Goal: Information Seeking & Learning: Learn about a topic

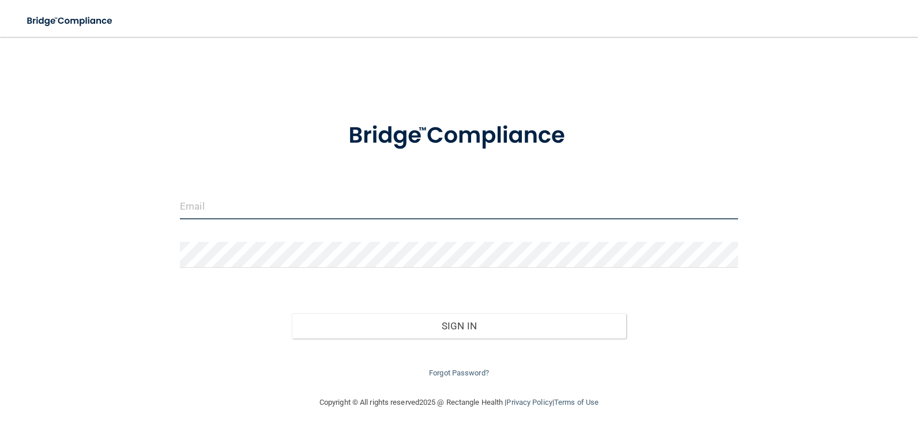
click at [229, 208] on input "email" at bounding box center [459, 207] width 558 height 26
type input "Tammy.Wetmore@timberlanesmile.com"
click at [197, 208] on input "email" at bounding box center [459, 207] width 558 height 26
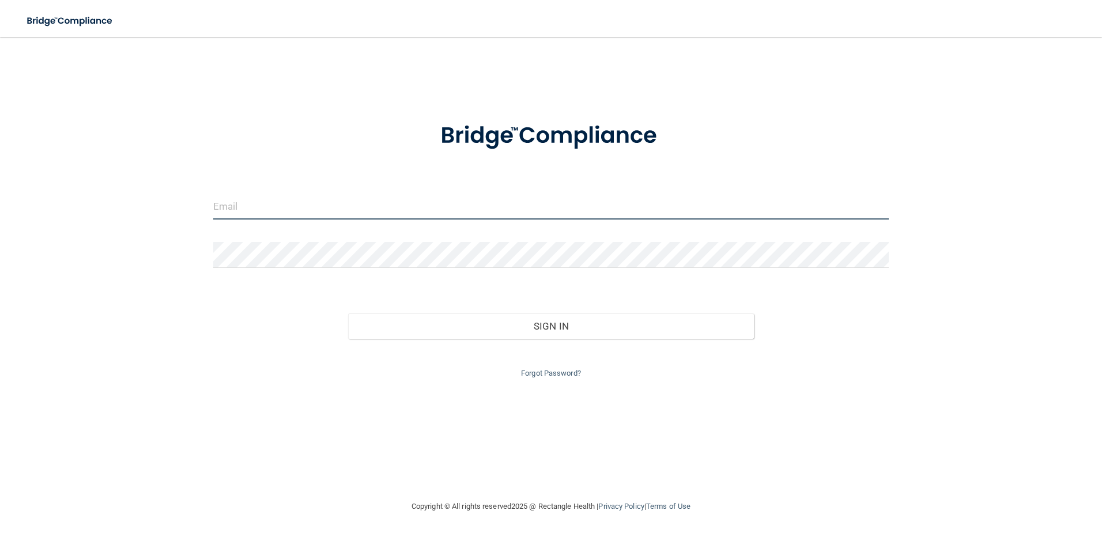
click at [237, 208] on input "email" at bounding box center [551, 207] width 676 height 26
type input "Tammy.Wetmore@timberlanesmile.com"
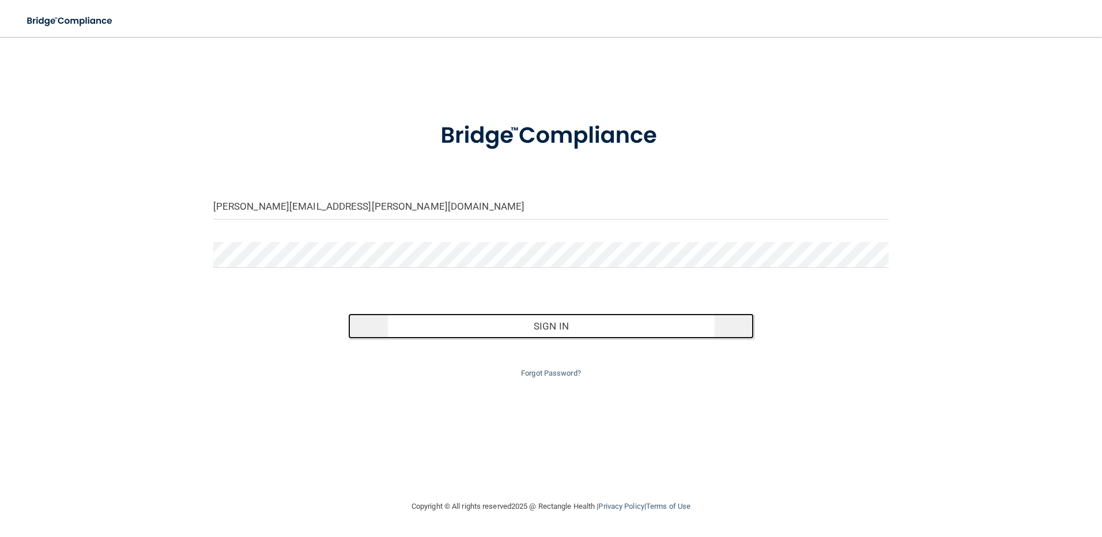
click at [564, 333] on button "Sign In" at bounding box center [551, 326] width 406 height 25
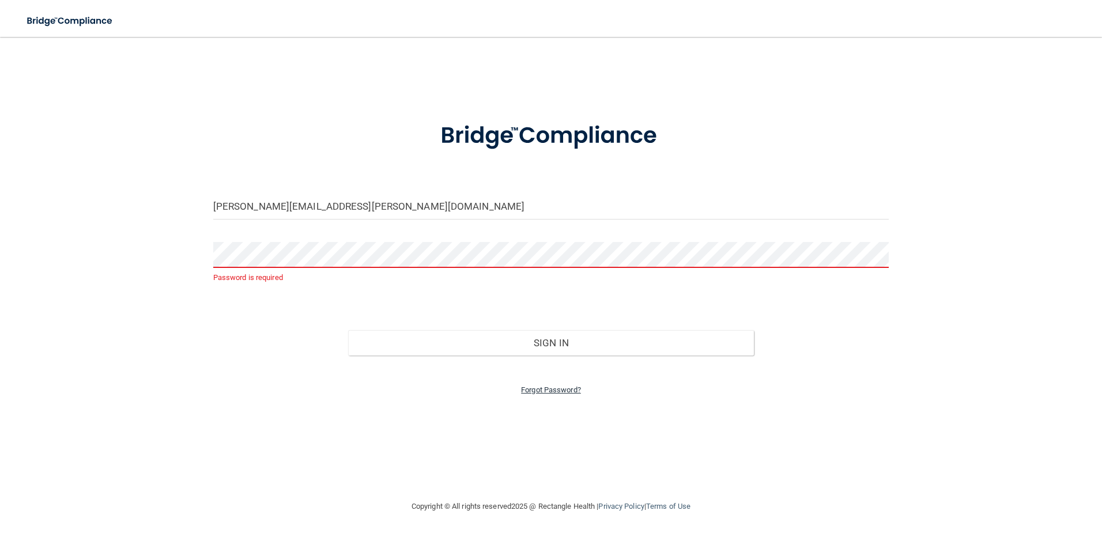
click at [548, 388] on link "Forgot Password?" at bounding box center [551, 390] width 60 height 9
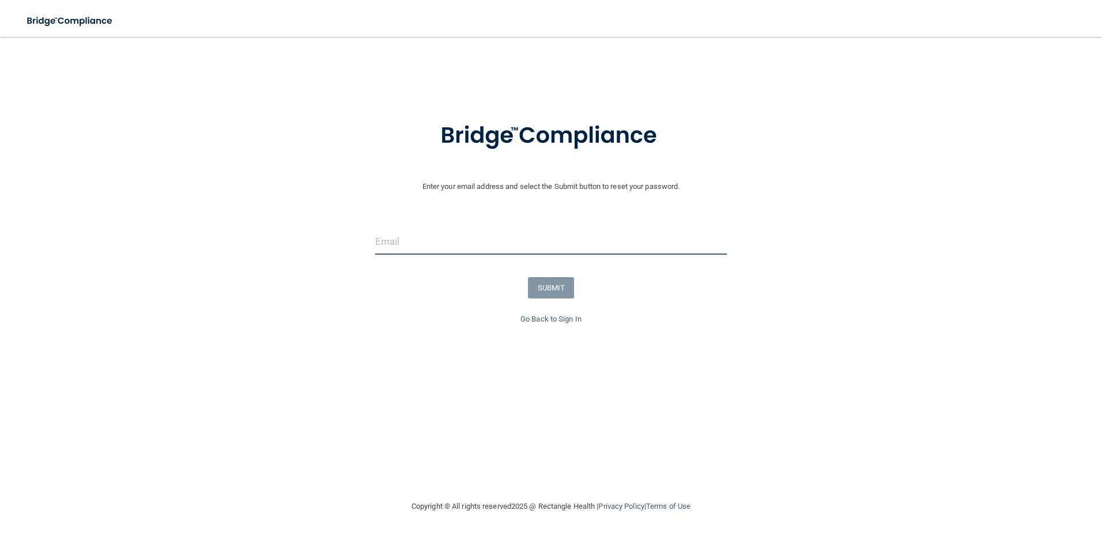
click at [426, 243] on input "email" at bounding box center [551, 242] width 352 height 26
type input "Tammy.Wetmore@timberlanesmile.com"
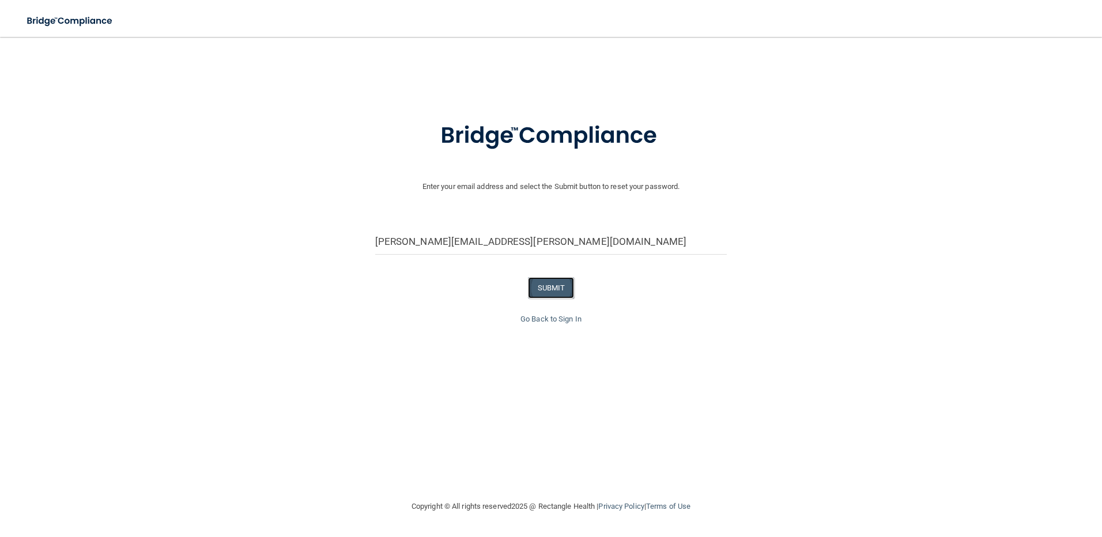
click at [552, 285] on button "SUBMIT" at bounding box center [551, 287] width 47 height 21
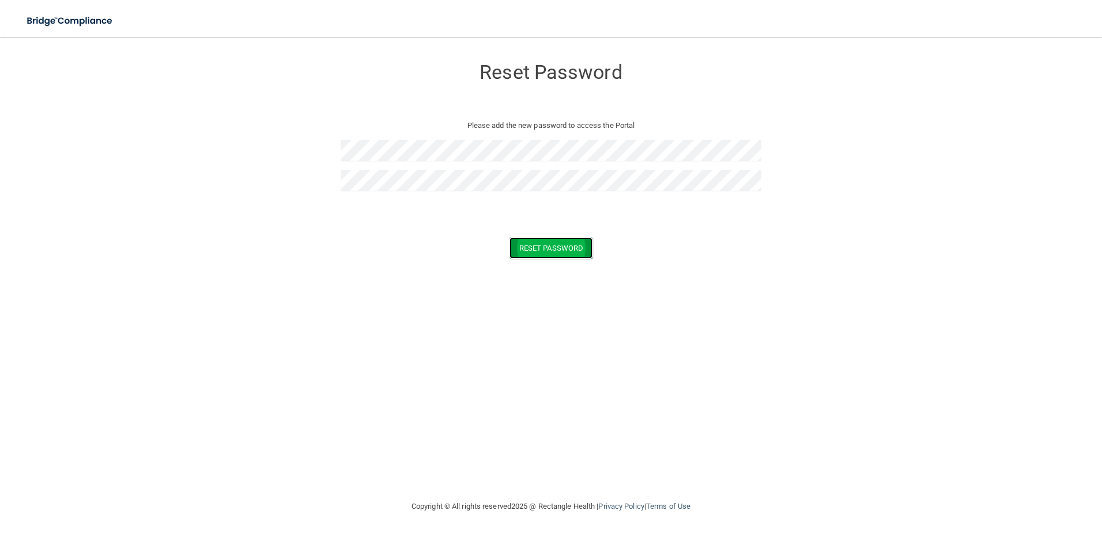
click at [557, 246] on button "Reset Password" at bounding box center [551, 247] width 83 height 21
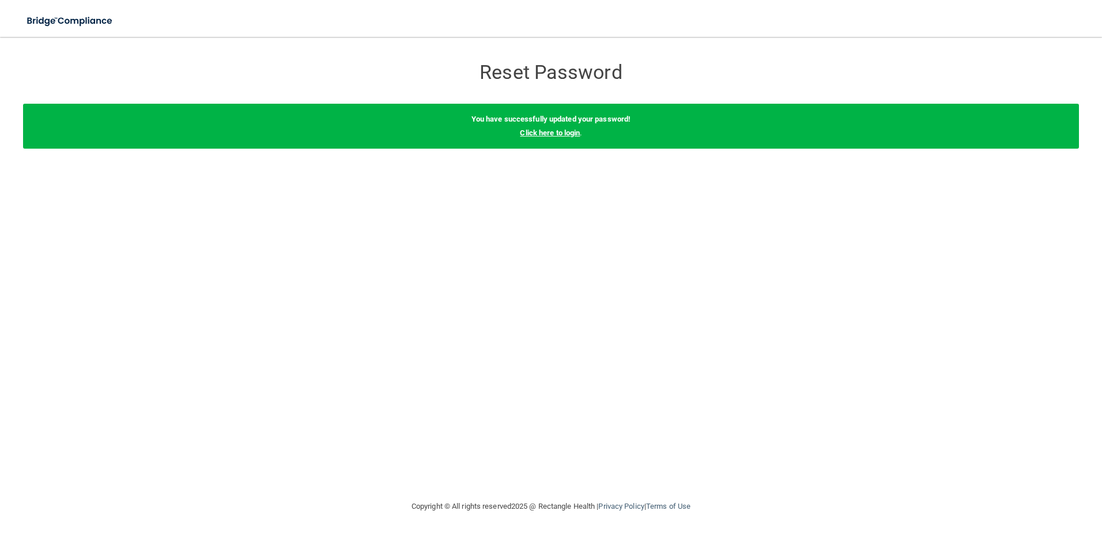
click at [553, 134] on link "Click here to login" at bounding box center [550, 133] width 60 height 9
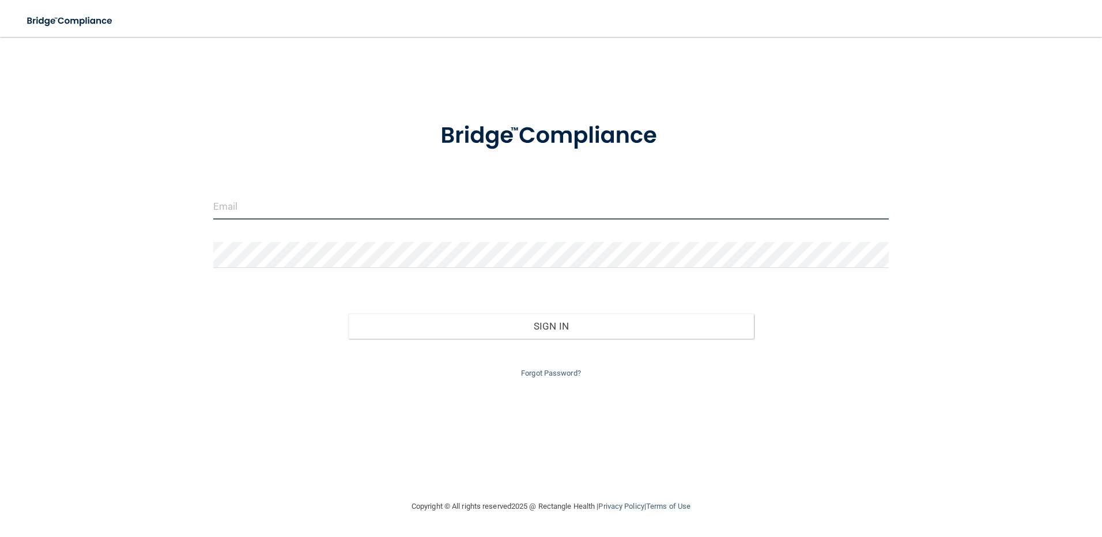
type input "[PERSON_NAME][EMAIL_ADDRESS][PERSON_NAME][DOMAIN_NAME]"
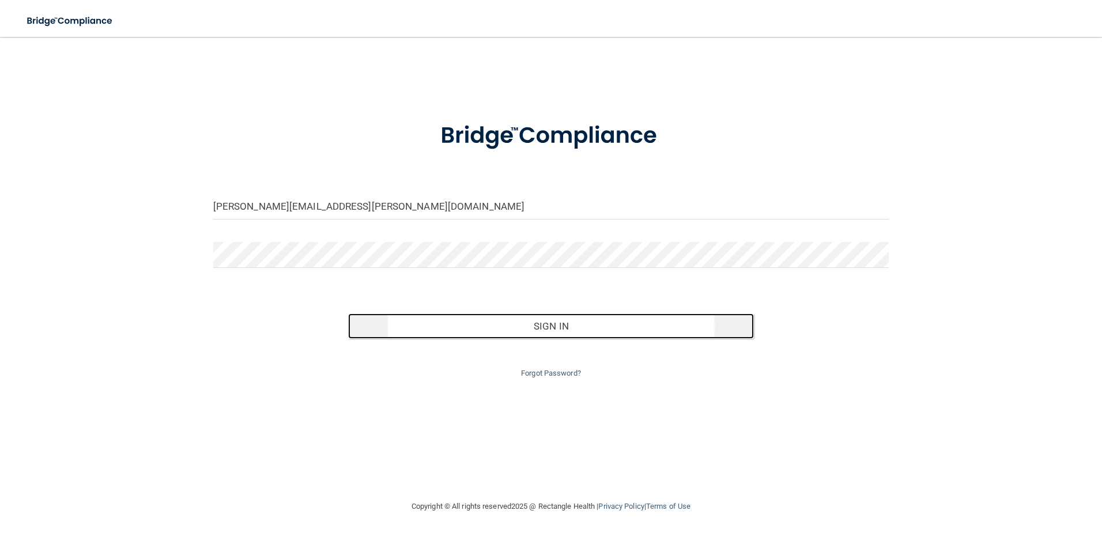
click at [561, 328] on button "Sign In" at bounding box center [551, 326] width 406 height 25
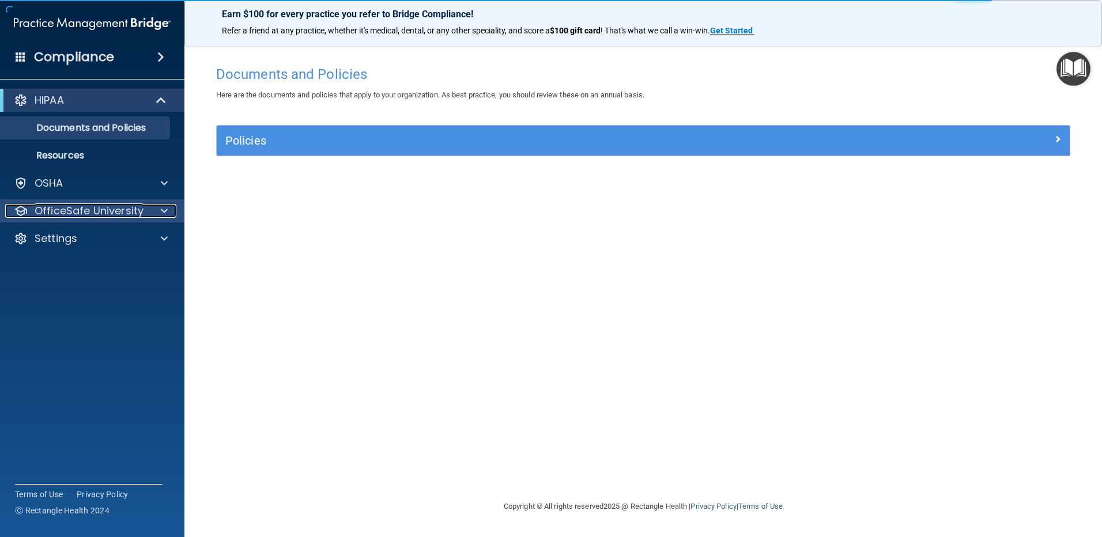
click at [99, 212] on p "OfficeSafe University" at bounding box center [89, 211] width 109 height 14
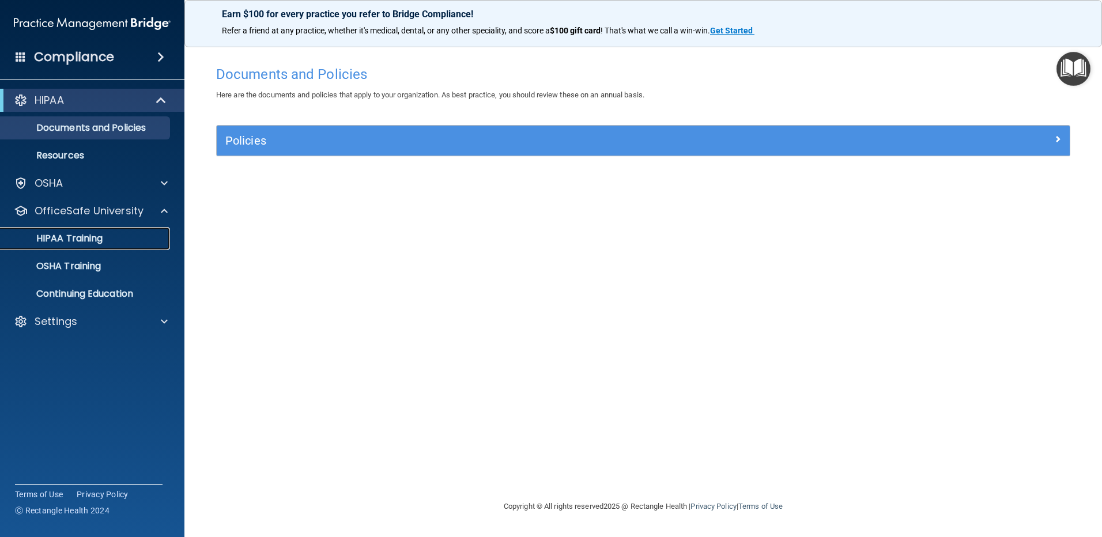
click at [89, 235] on p "HIPAA Training" at bounding box center [54, 239] width 95 height 12
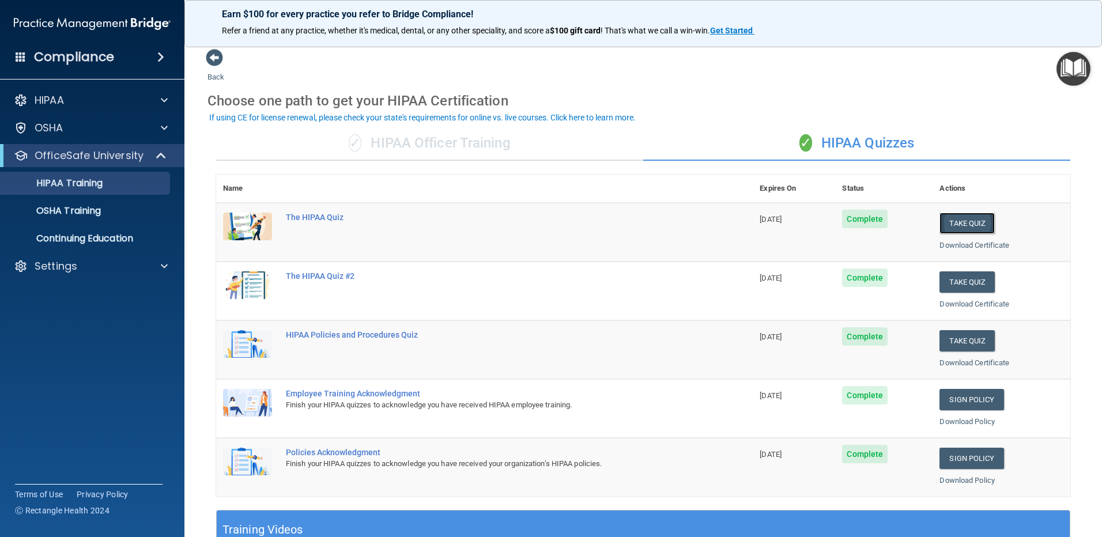
click at [973, 218] on button "Take Quiz" at bounding box center [967, 223] width 55 height 21
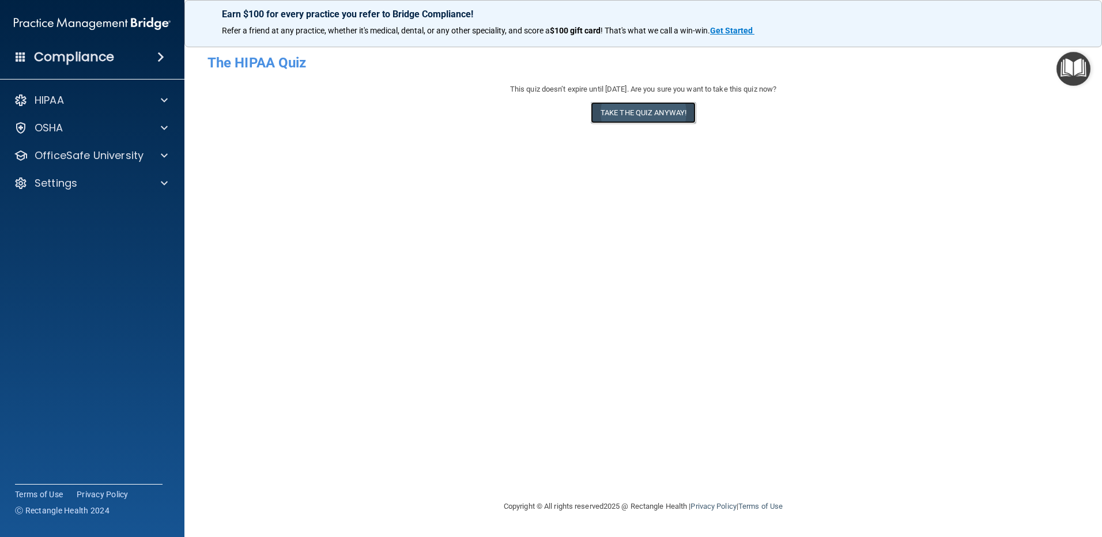
click at [621, 115] on button "Take the quiz anyway!" at bounding box center [643, 112] width 105 height 21
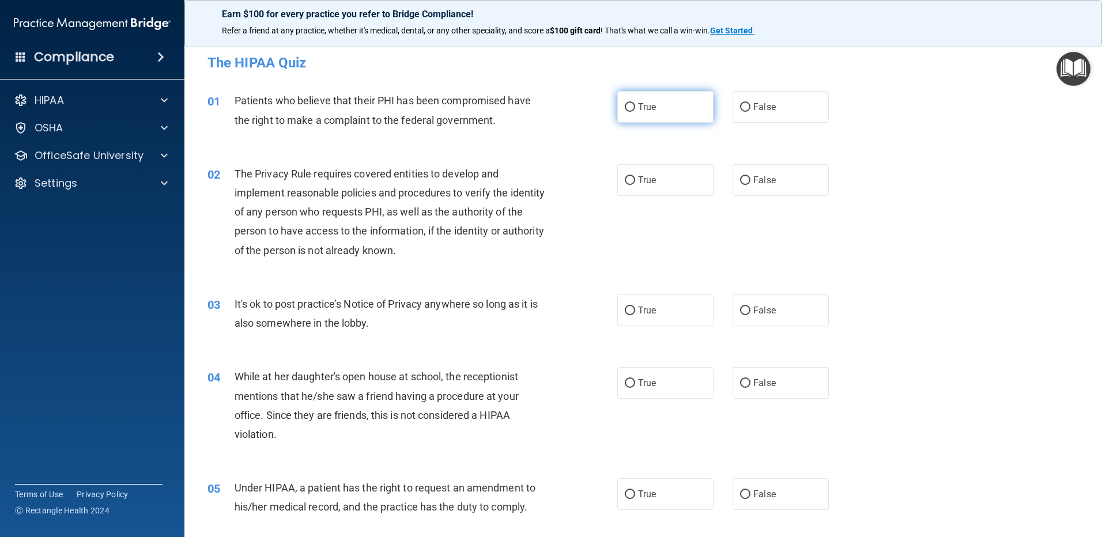
click at [626, 106] on input "True" at bounding box center [630, 107] width 10 height 9
radio input "true"
click at [625, 311] on input "True" at bounding box center [630, 311] width 10 height 9
radio input "true"
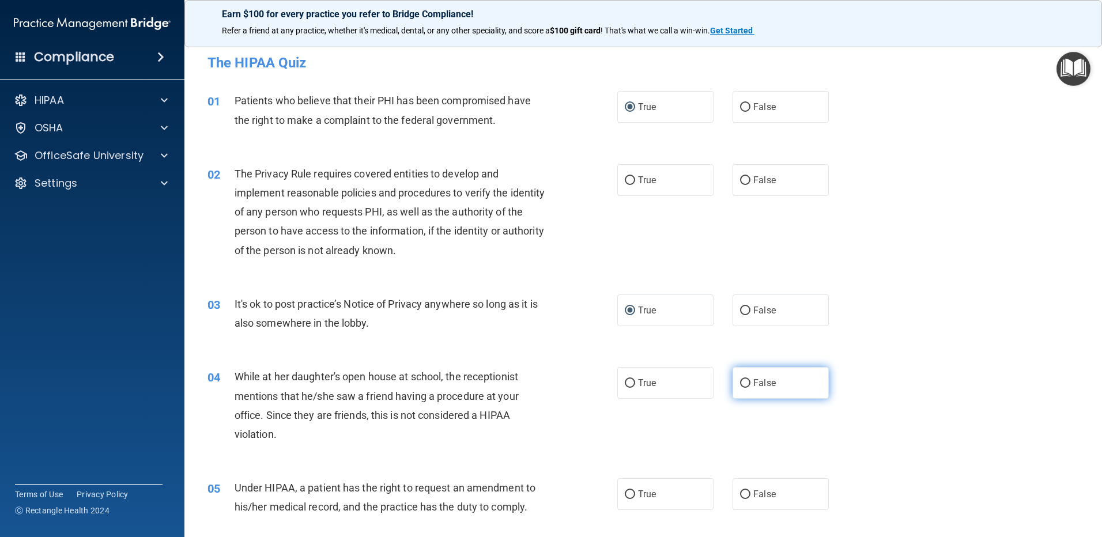
click at [743, 381] on input "False" at bounding box center [745, 383] width 10 height 9
radio input "true"
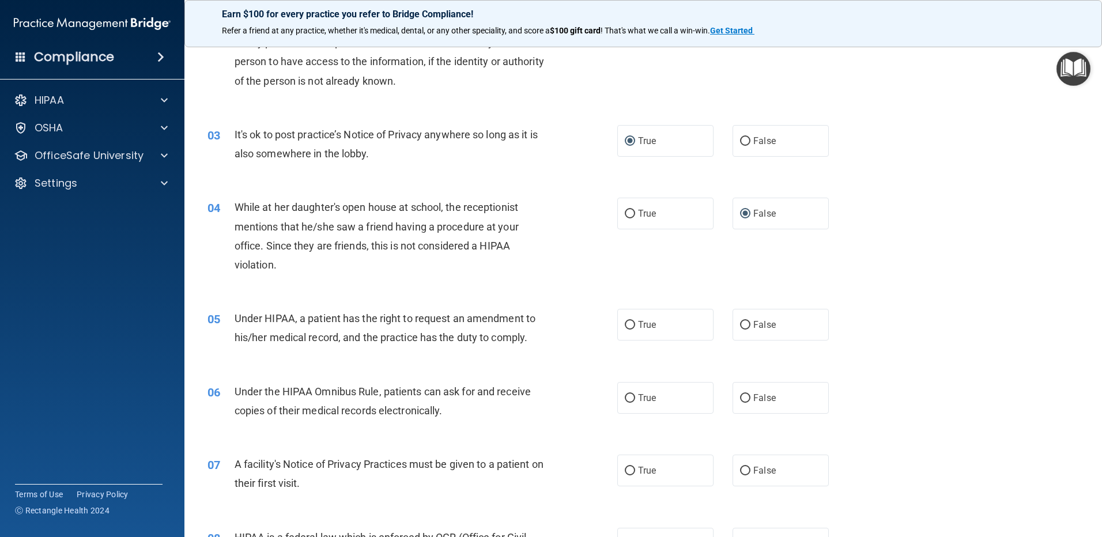
scroll to position [173, 0]
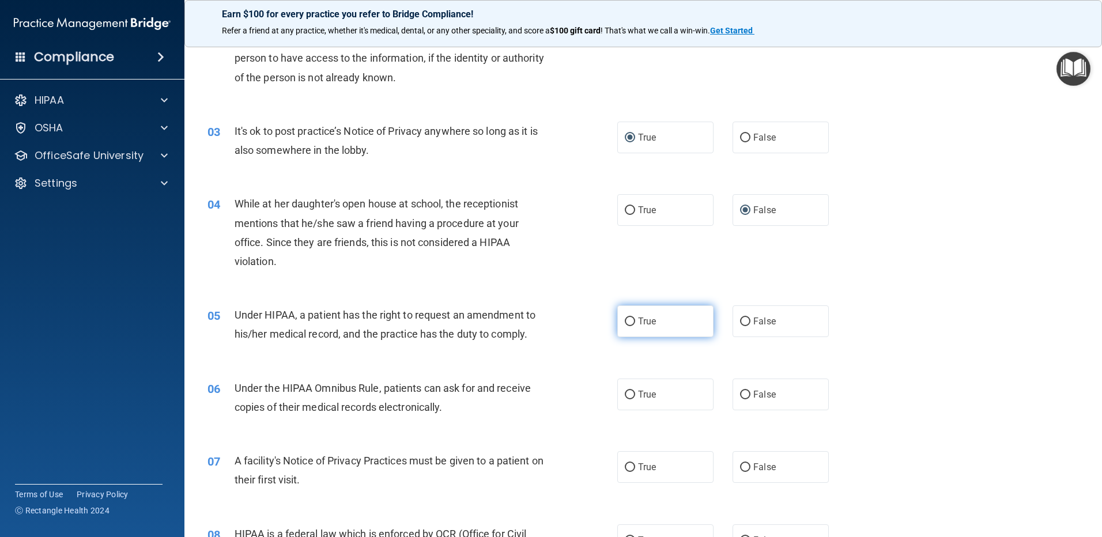
click at [628, 320] on input "True" at bounding box center [630, 322] width 10 height 9
radio input "true"
click at [631, 397] on input "True" at bounding box center [630, 395] width 10 height 9
radio input "true"
click at [627, 466] on input "True" at bounding box center [630, 467] width 10 height 9
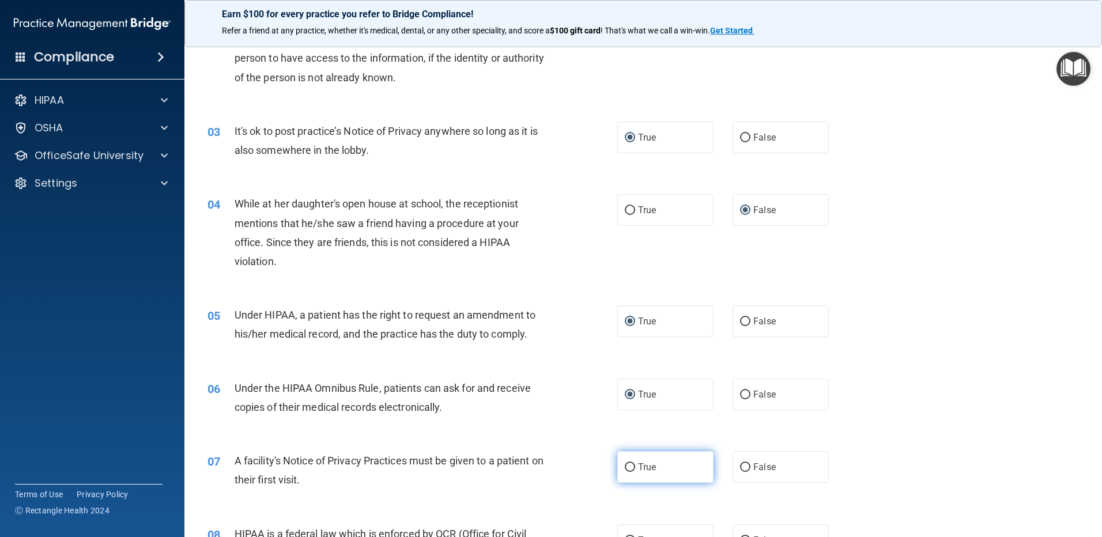
radio input "true"
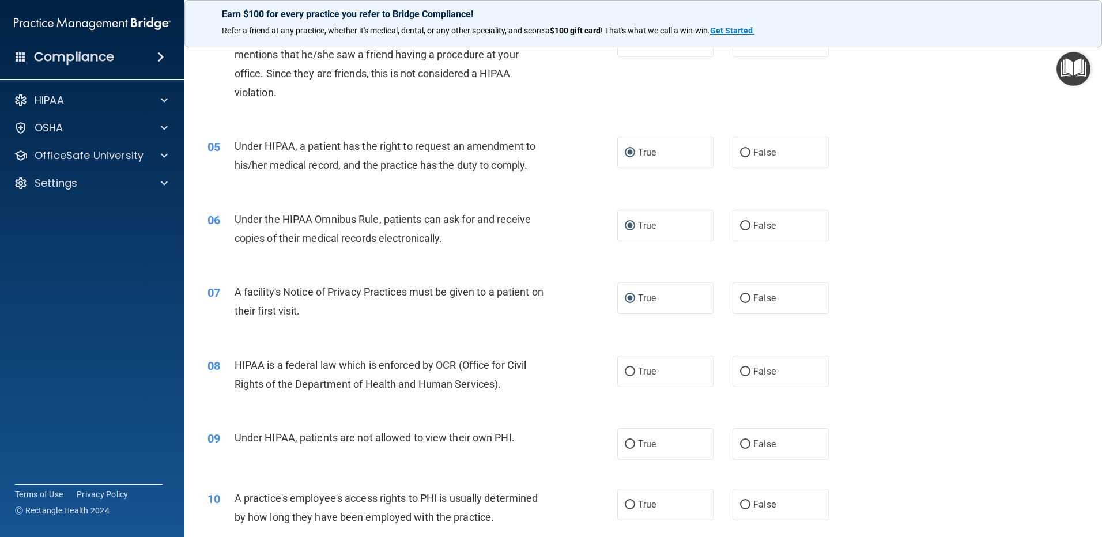
scroll to position [346, 0]
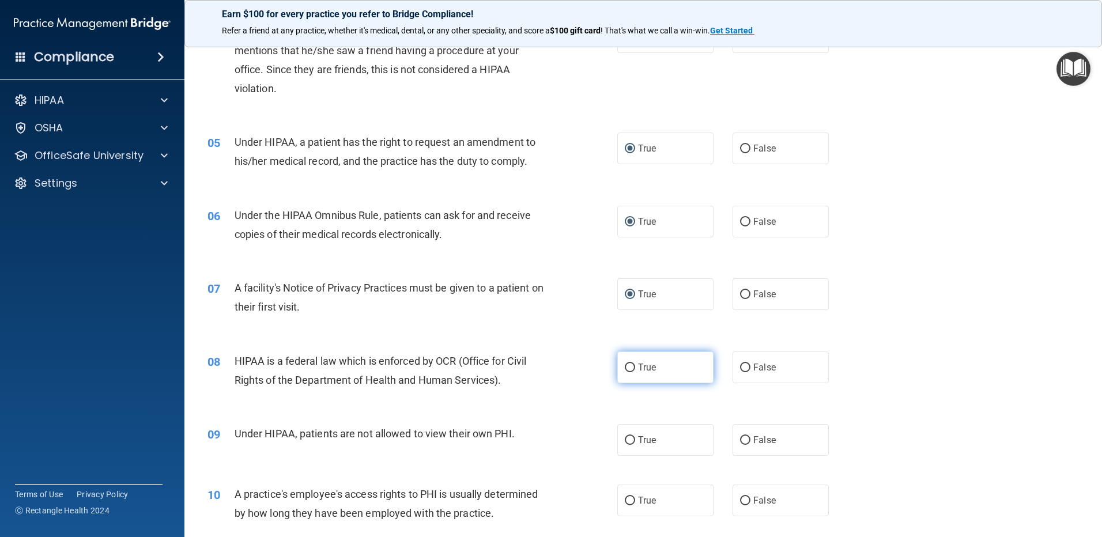
click at [627, 370] on input "True" at bounding box center [630, 368] width 10 height 9
radio input "true"
click at [743, 442] on input "False" at bounding box center [745, 440] width 10 height 9
radio input "true"
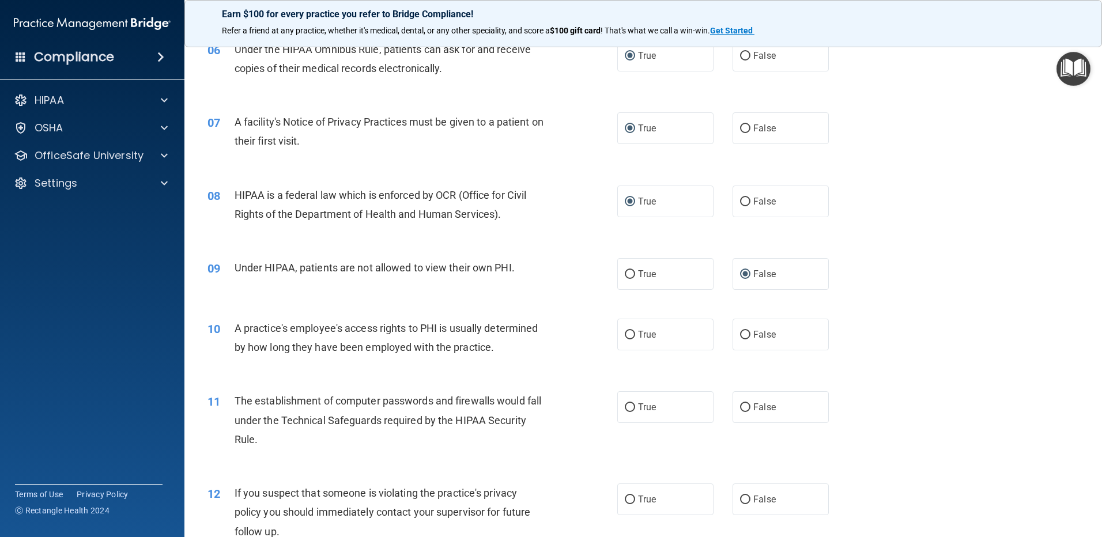
scroll to position [519, 0]
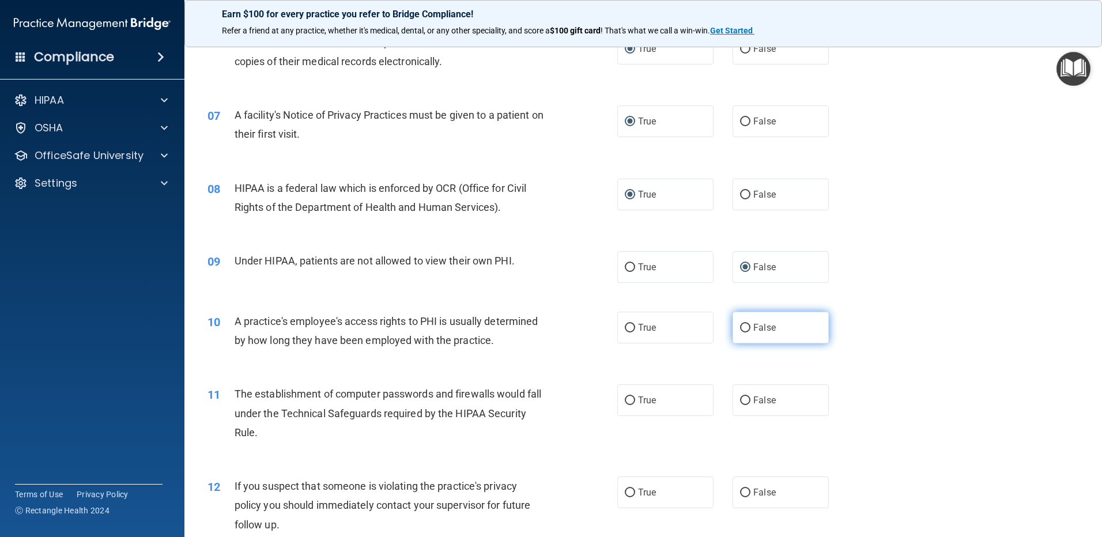
click at [740, 329] on input "False" at bounding box center [745, 328] width 10 height 9
radio input "true"
click at [626, 404] on input "True" at bounding box center [630, 401] width 10 height 9
radio input "true"
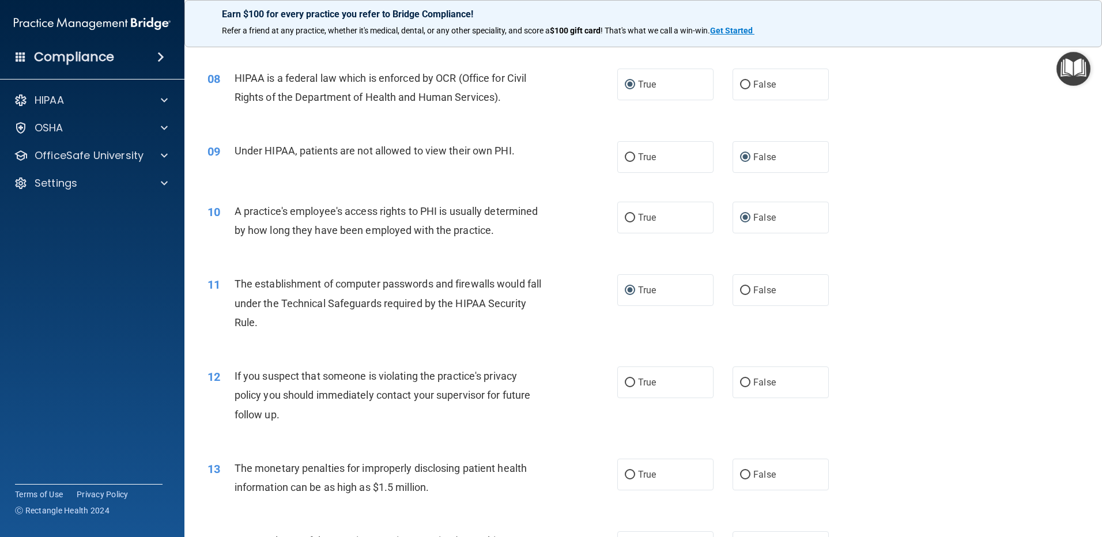
scroll to position [634, 0]
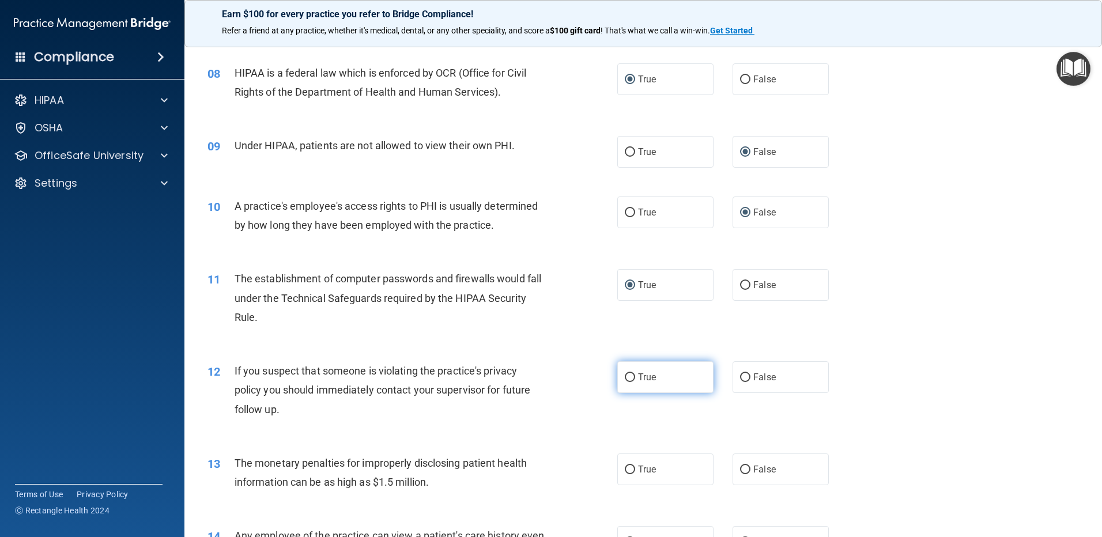
click at [625, 375] on input "True" at bounding box center [630, 378] width 10 height 9
radio input "true"
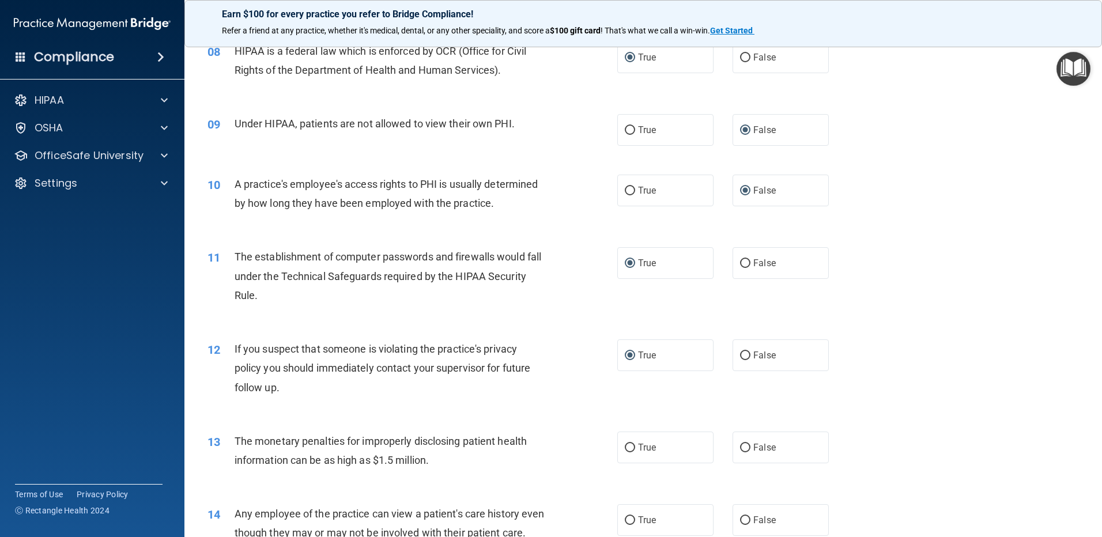
scroll to position [692, 0]
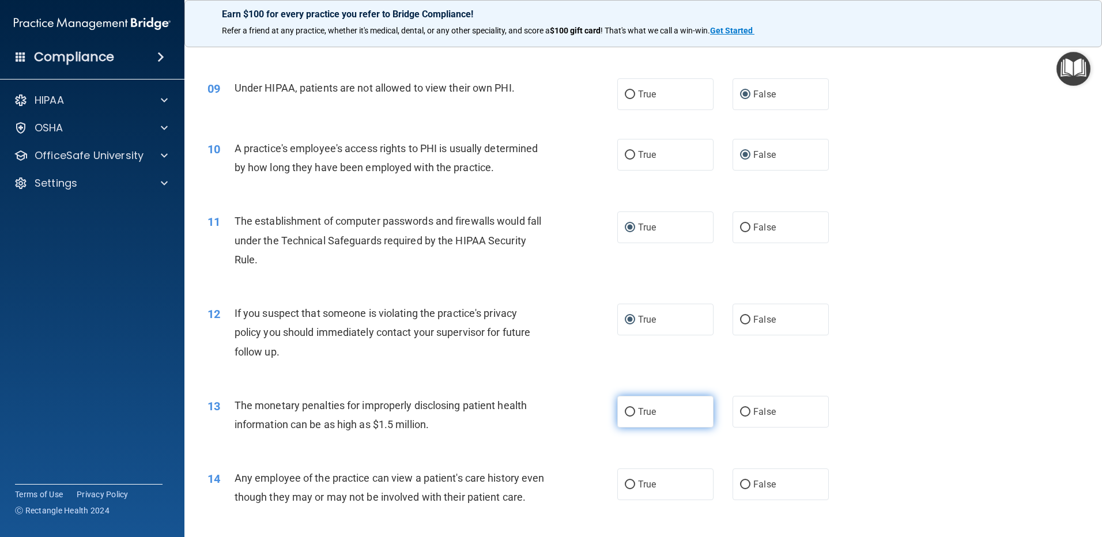
click at [625, 412] on input "True" at bounding box center [630, 412] width 10 height 9
radio input "true"
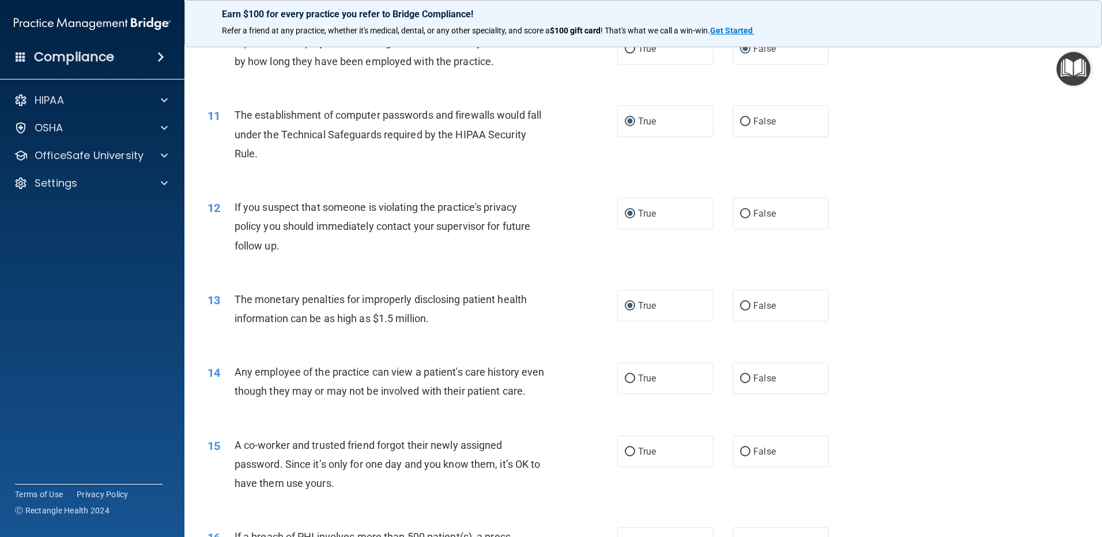
scroll to position [807, 0]
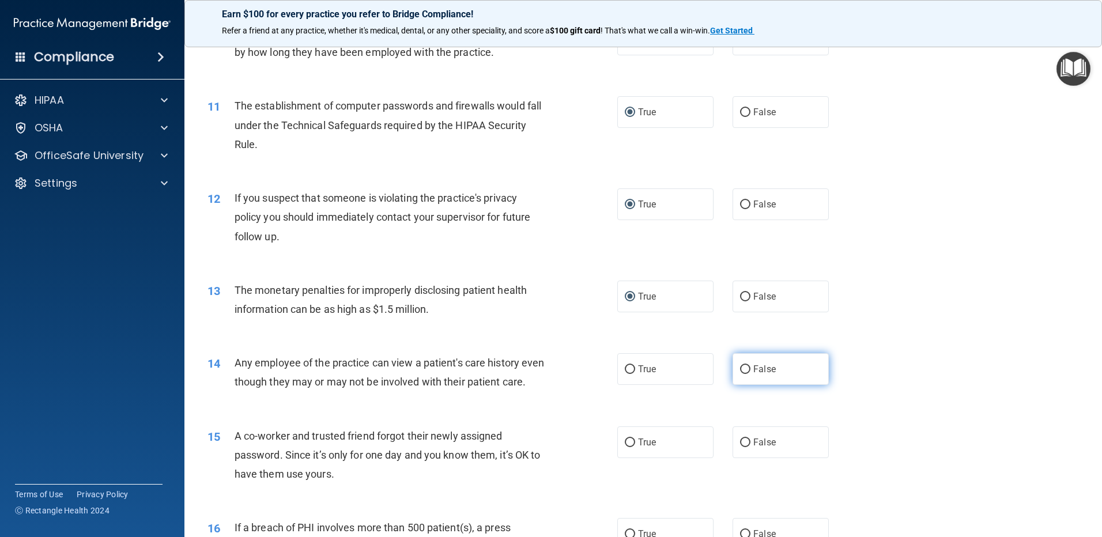
click at [742, 371] on input "False" at bounding box center [745, 369] width 10 height 9
radio input "true"
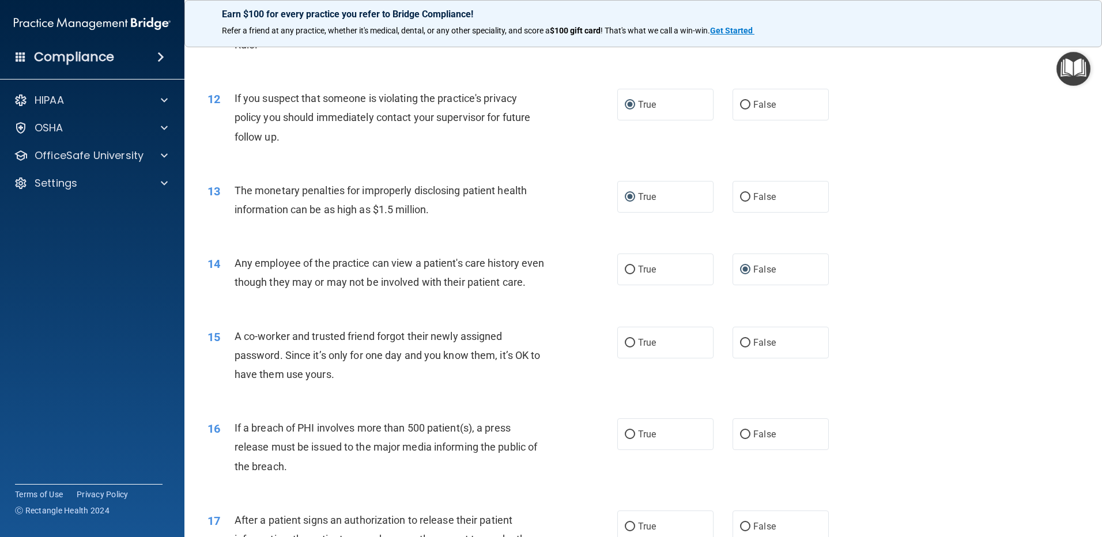
scroll to position [922, 0]
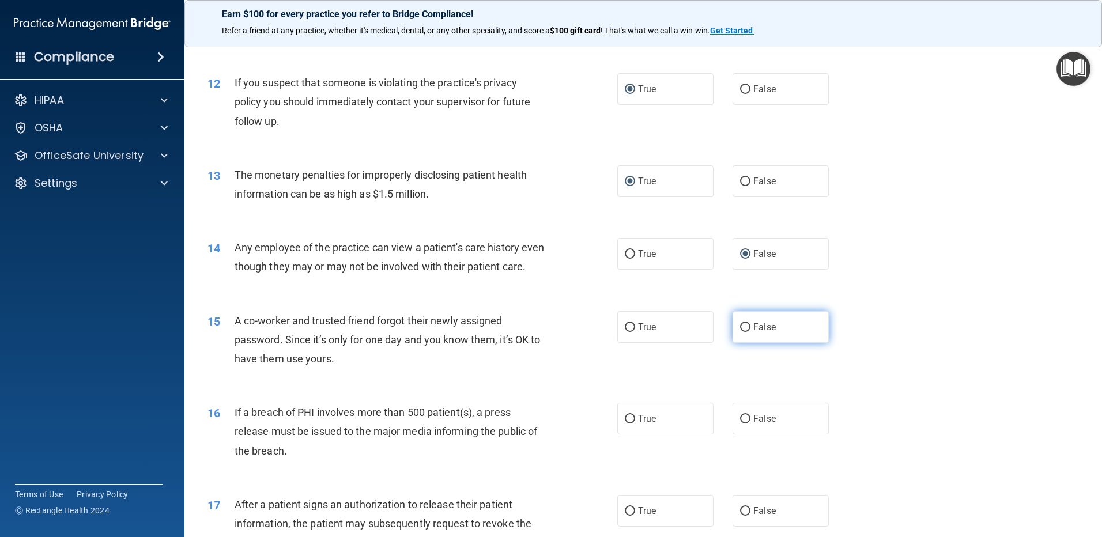
click at [741, 332] on input "False" at bounding box center [745, 327] width 10 height 9
radio input "true"
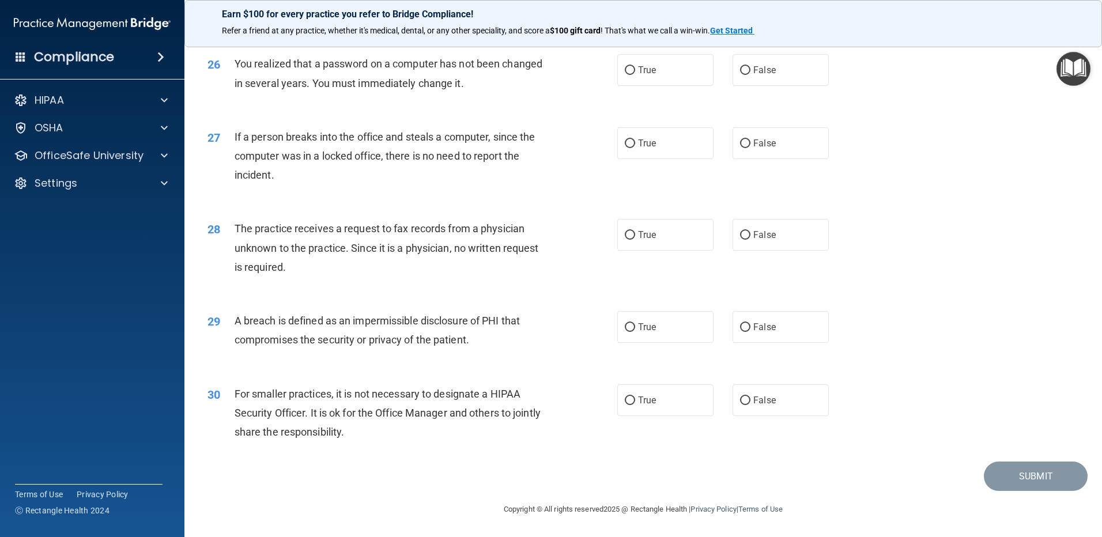
scroll to position [2210, 0]
click at [625, 399] on input "True" at bounding box center [630, 401] width 10 height 9
radio input "true"
click at [625, 326] on input "True" at bounding box center [630, 327] width 10 height 9
radio input "true"
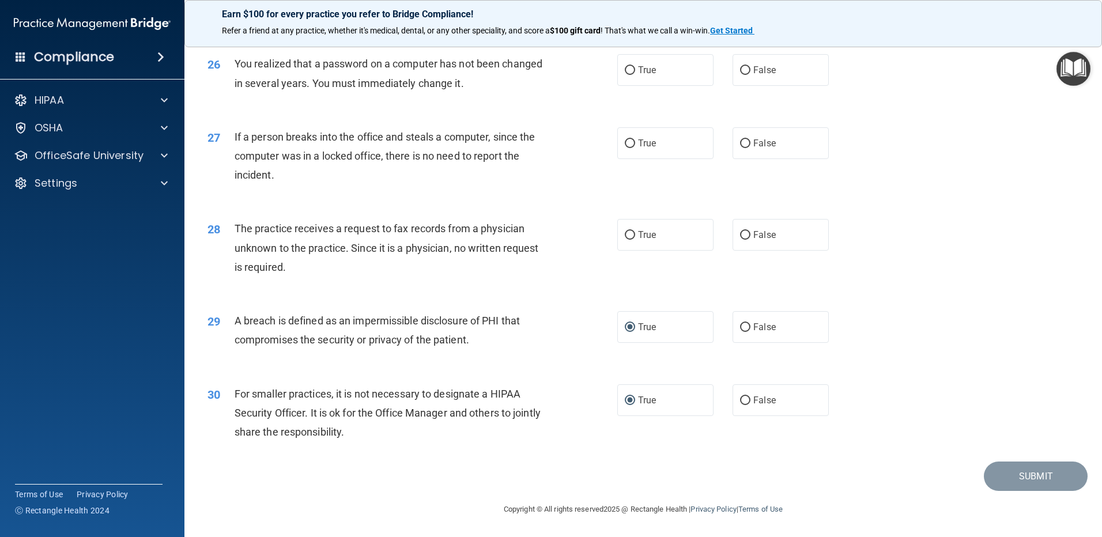
scroll to position [2152, 0]
click at [741, 240] on input "False" at bounding box center [745, 236] width 10 height 9
radio input "true"
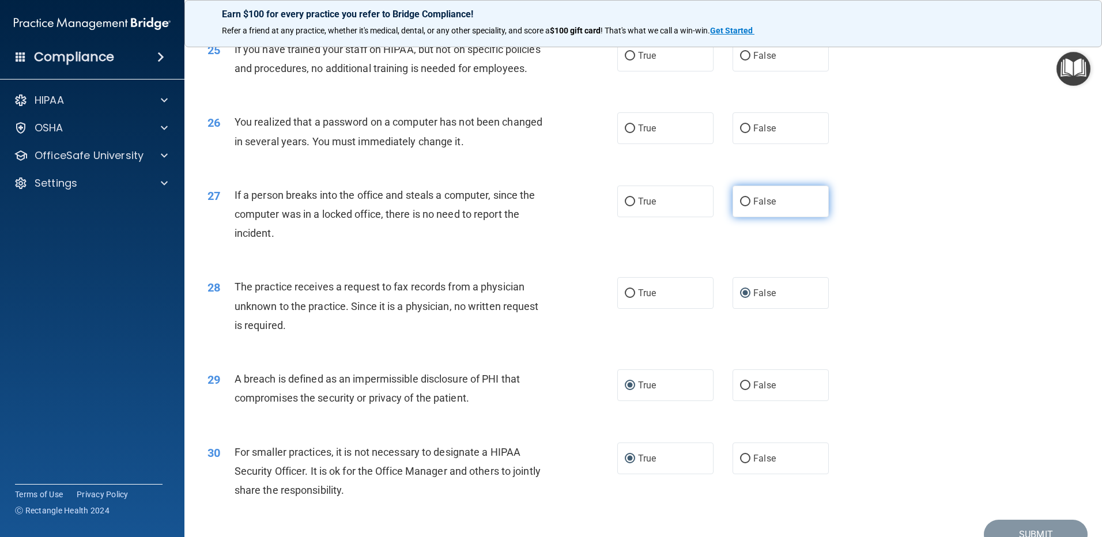
click at [742, 206] on input "False" at bounding box center [745, 202] width 10 height 9
radio input "true"
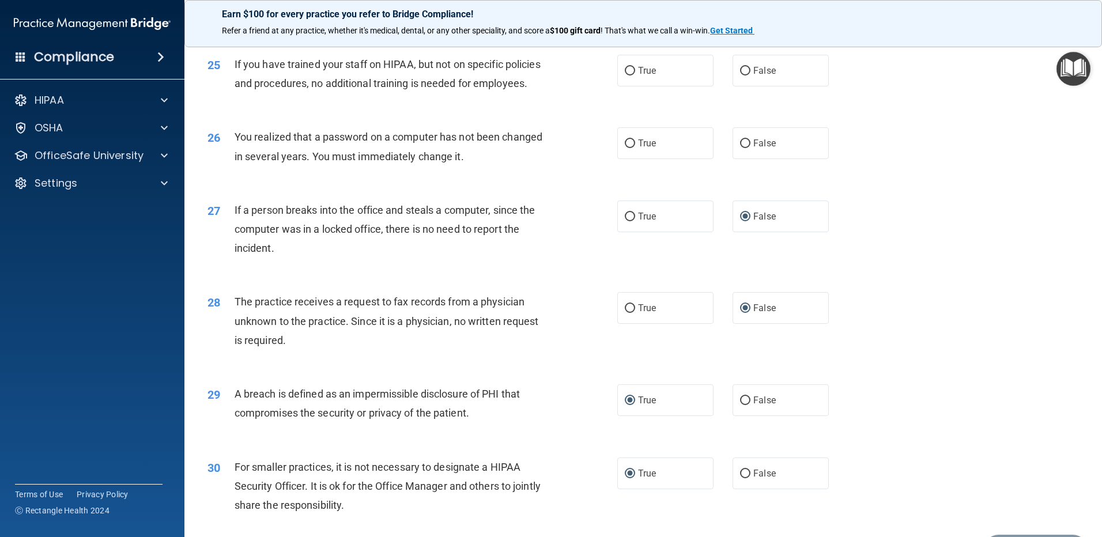
scroll to position [2037, 0]
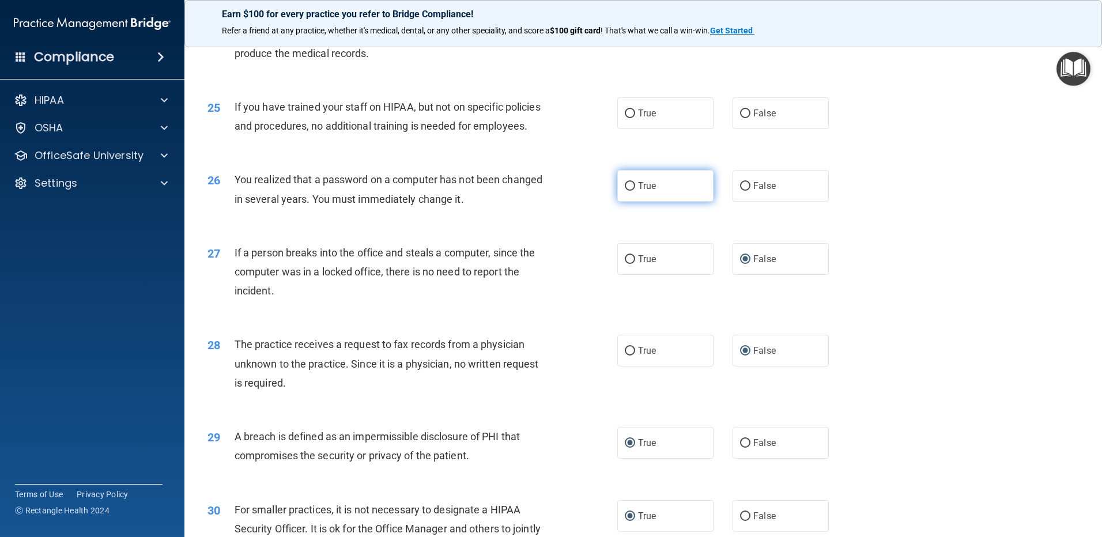
click at [630, 191] on input "True" at bounding box center [630, 186] width 10 height 9
radio input "true"
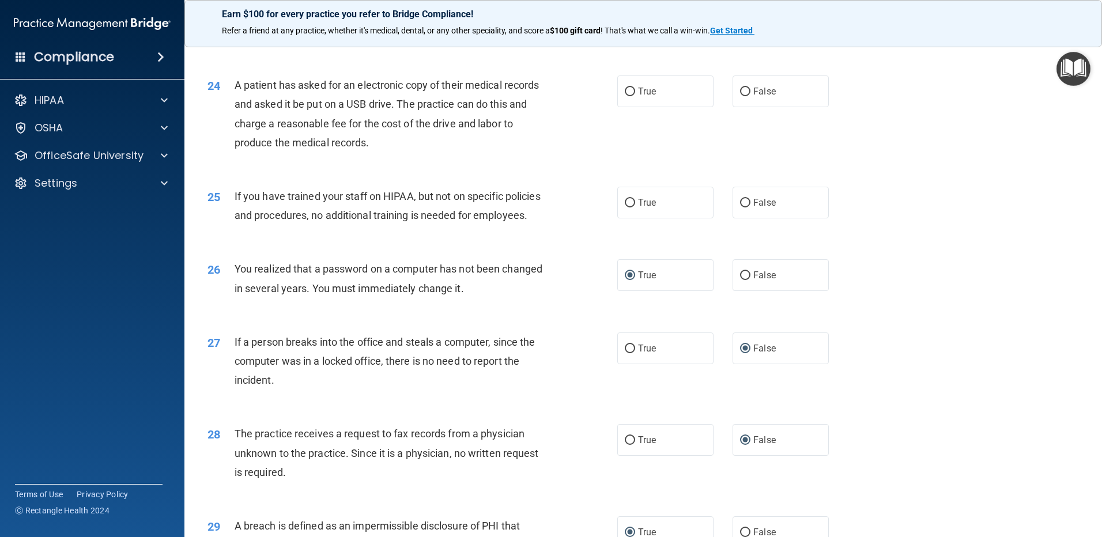
scroll to position [1922, 0]
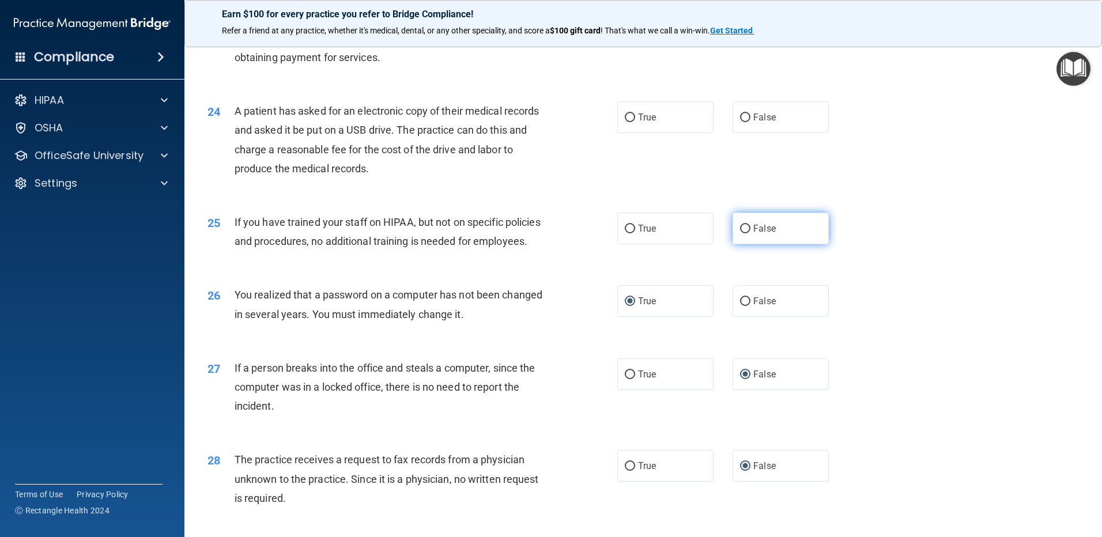
click at [741, 233] on input "False" at bounding box center [745, 229] width 10 height 9
radio input "true"
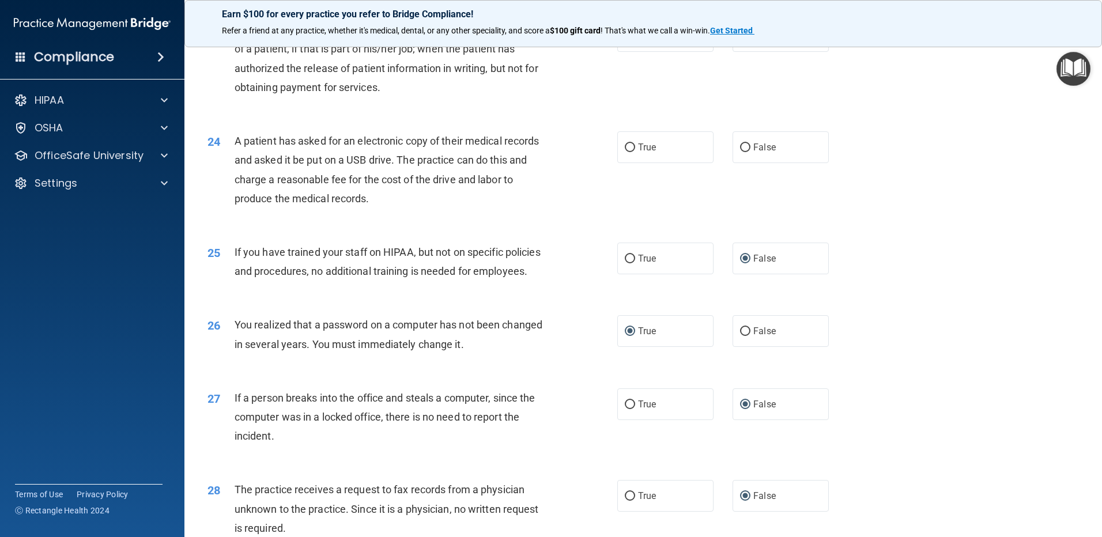
scroll to position [1864, 0]
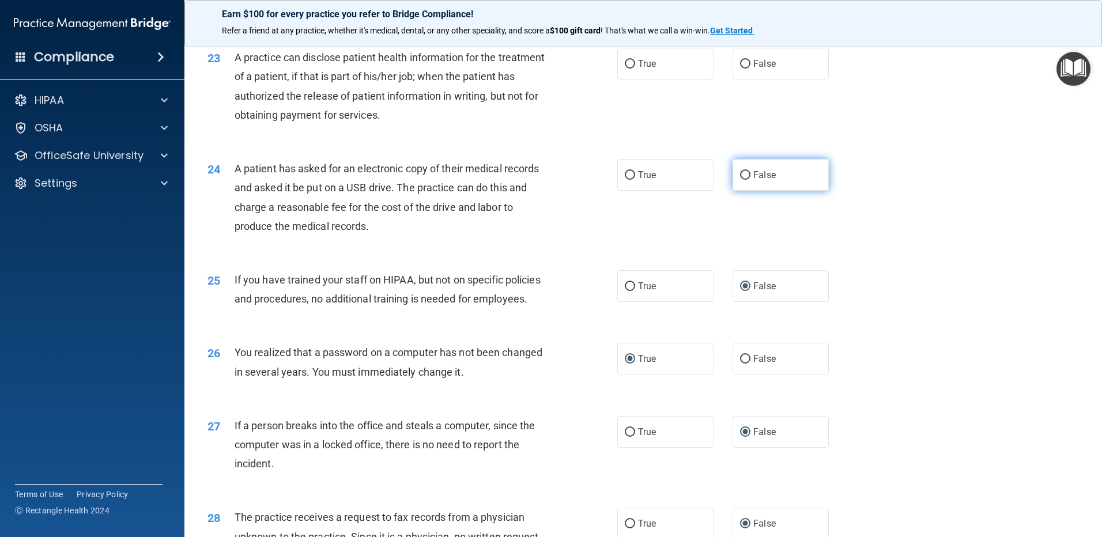
click at [740, 180] on input "False" at bounding box center [745, 175] width 10 height 9
radio input "true"
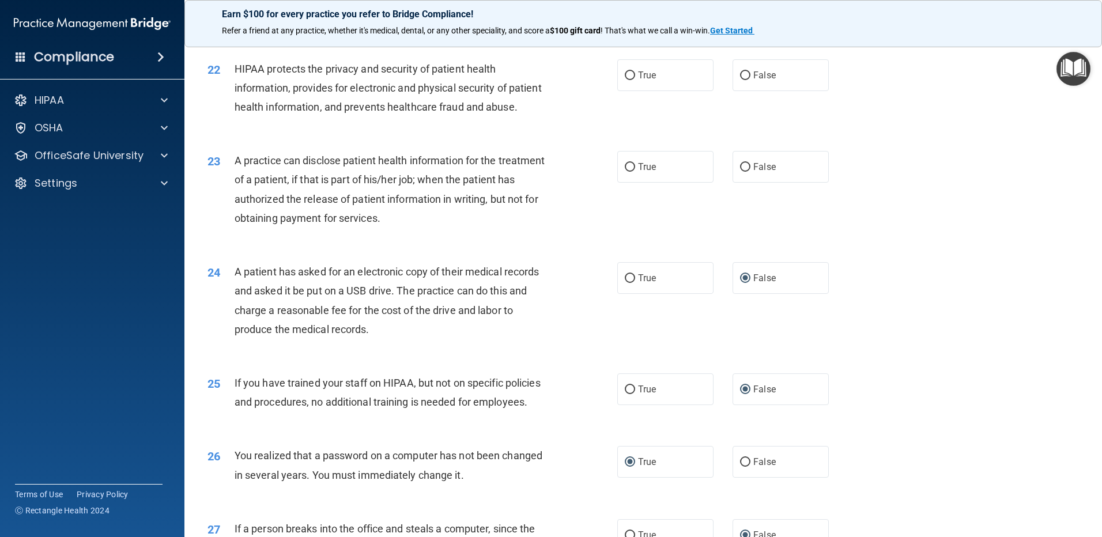
scroll to position [1749, 0]
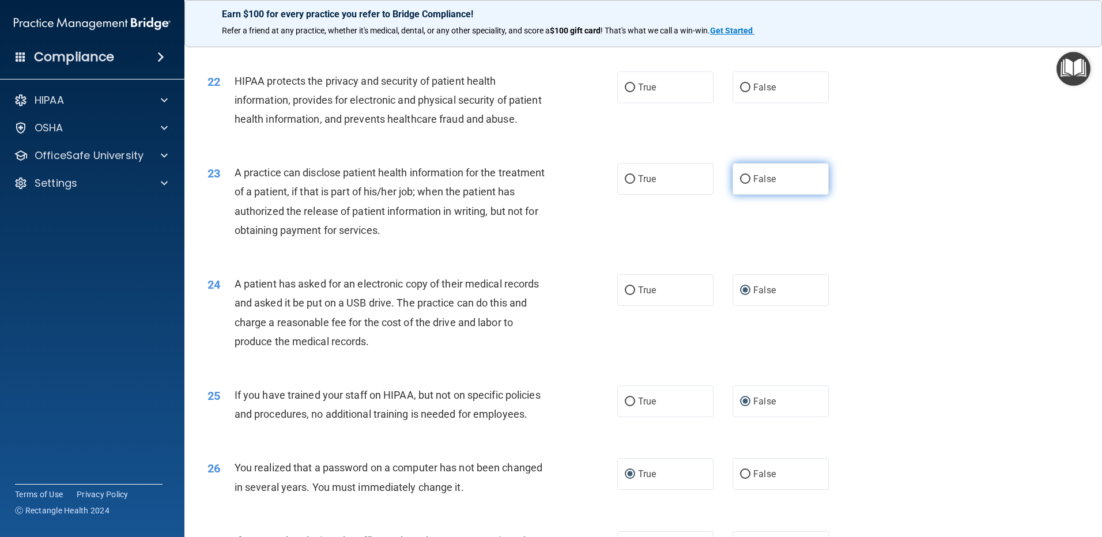
click at [746, 195] on label "False" at bounding box center [781, 179] width 96 height 32
click at [746, 184] on input "False" at bounding box center [745, 179] width 10 height 9
radio input "true"
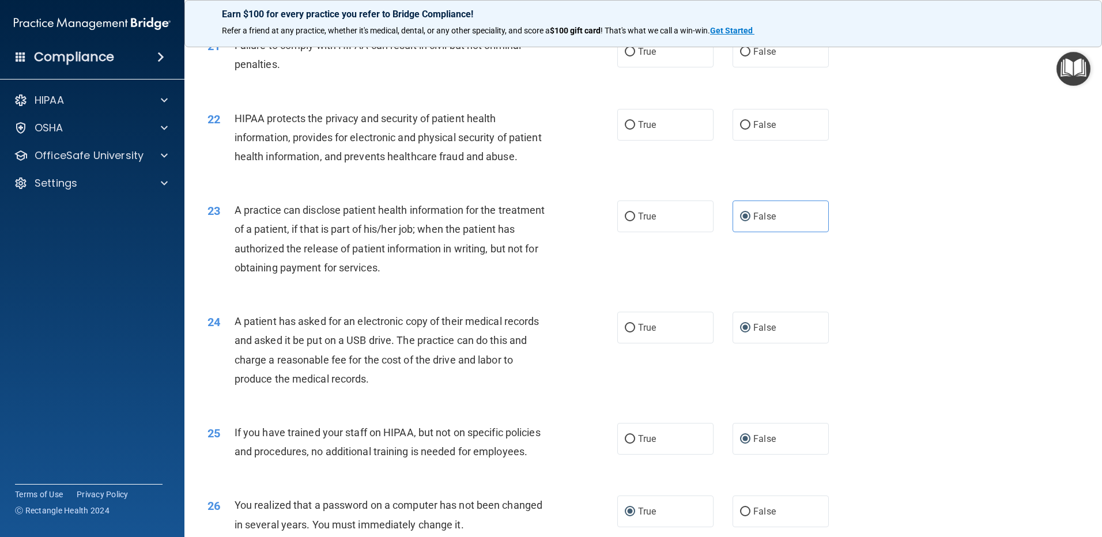
scroll to position [1691, 0]
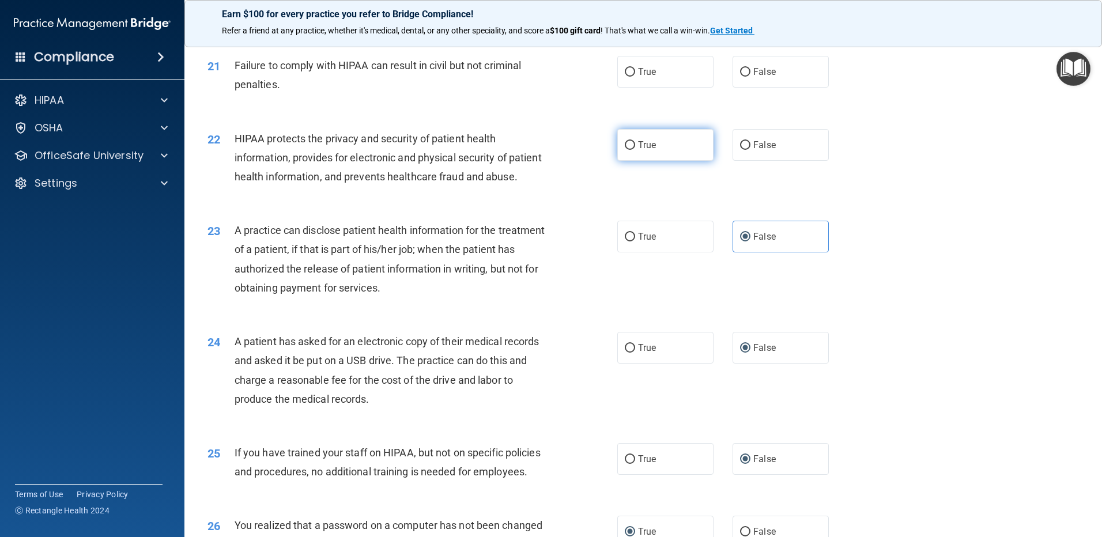
click at [629, 150] on input "True" at bounding box center [630, 145] width 10 height 9
radio input "true"
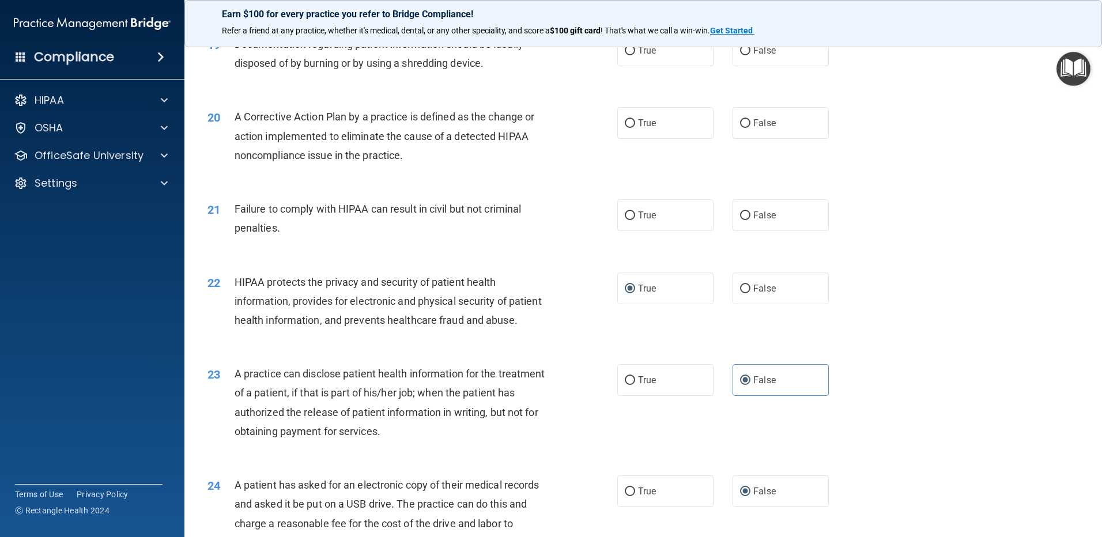
scroll to position [1518, 0]
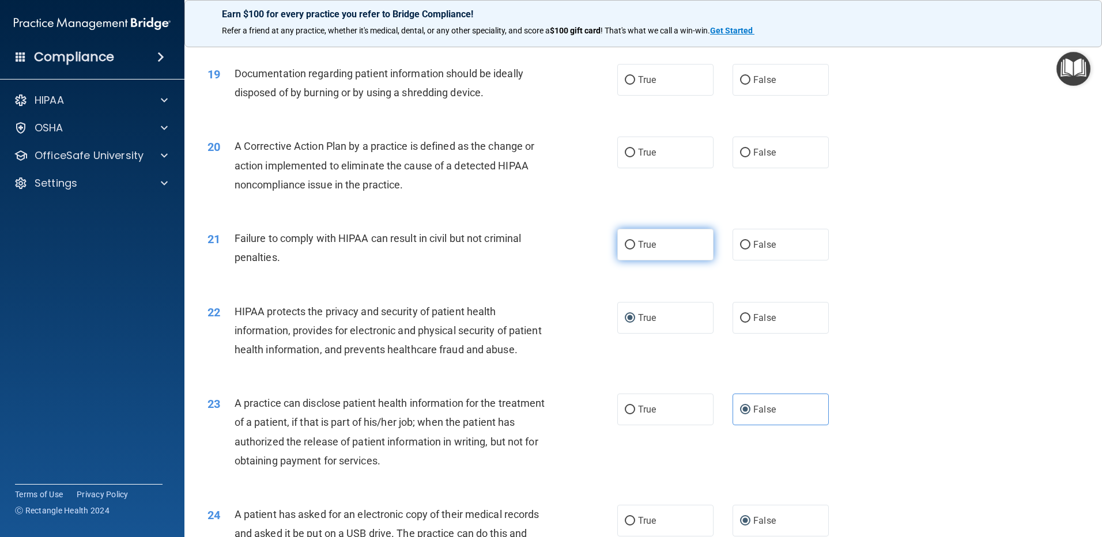
click at [633, 260] on label "True" at bounding box center [665, 245] width 96 height 32
click at [633, 250] on input "True" at bounding box center [630, 245] width 10 height 9
radio input "true"
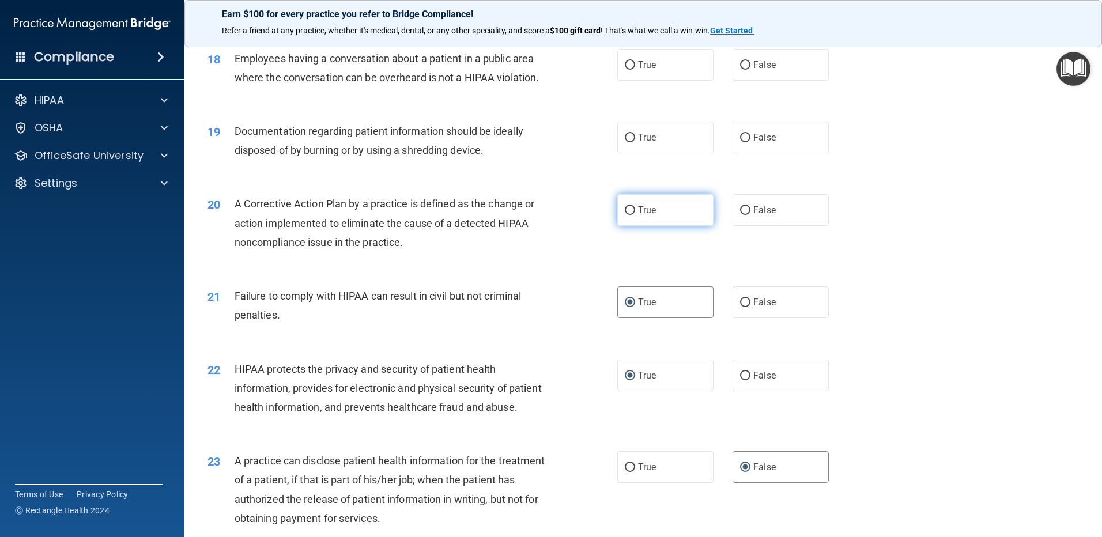
click at [630, 215] on input "True" at bounding box center [630, 210] width 10 height 9
radio input "true"
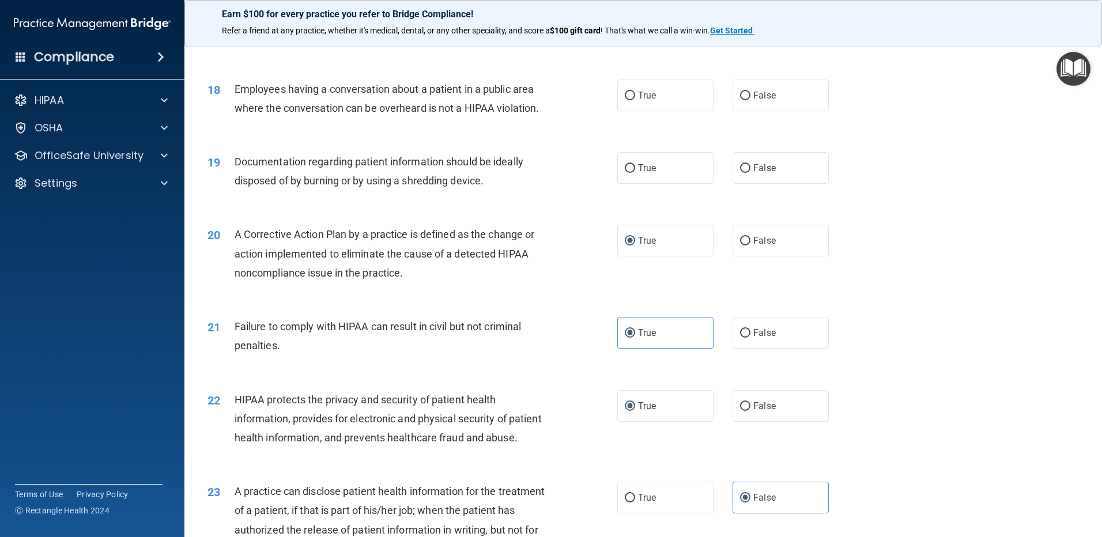
scroll to position [1345, 0]
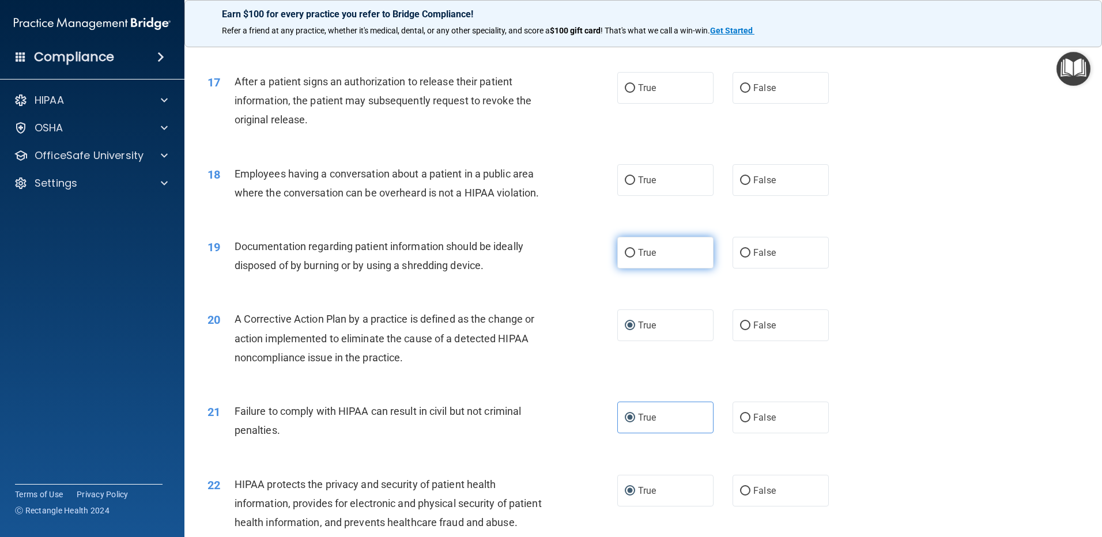
click at [632, 269] on label "True" at bounding box center [665, 253] width 96 height 32
click at [632, 258] on input "True" at bounding box center [630, 253] width 10 height 9
radio input "true"
click at [740, 185] on input "False" at bounding box center [745, 180] width 10 height 9
radio input "true"
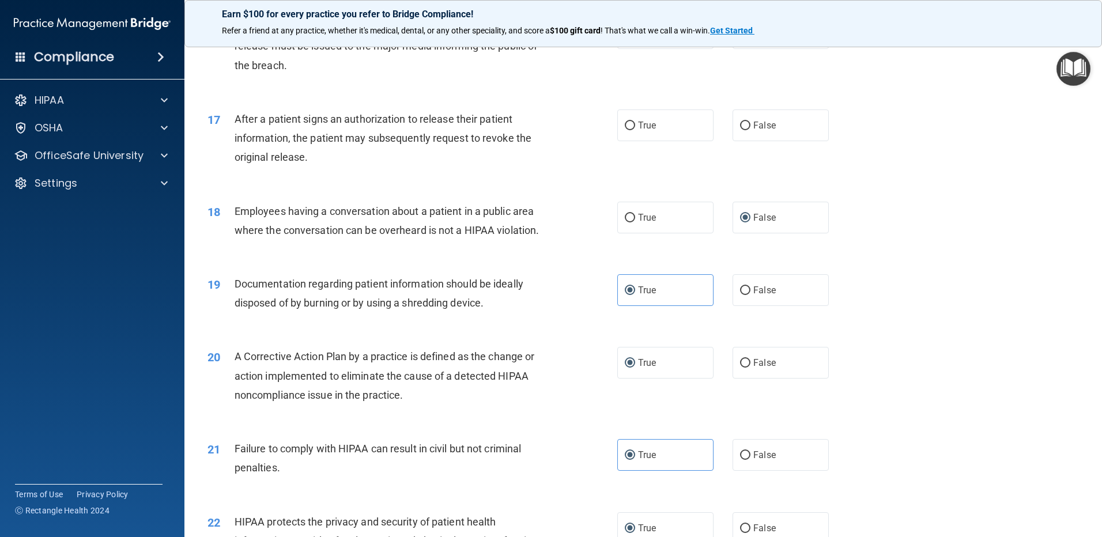
scroll to position [1288, 0]
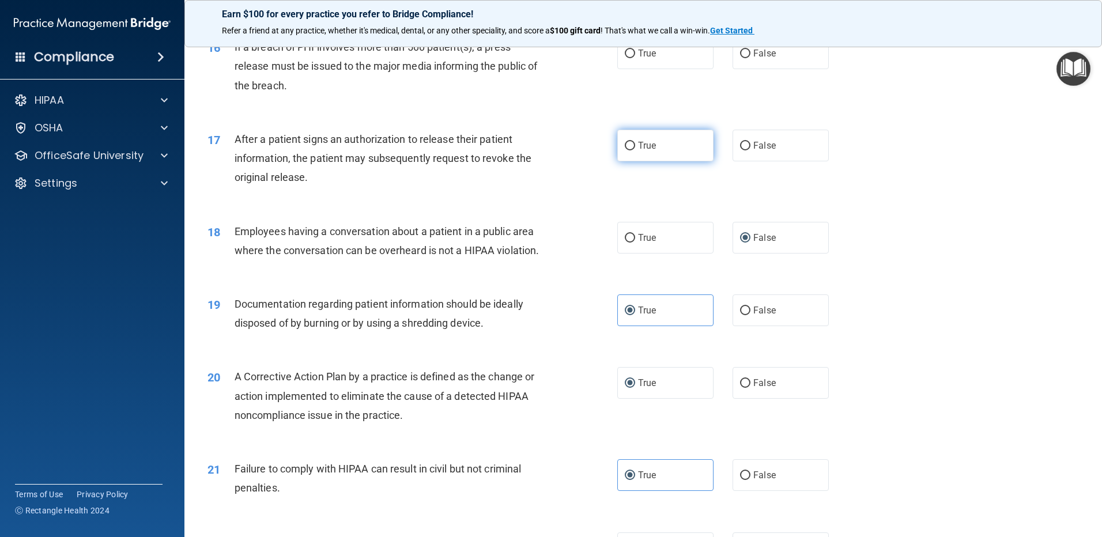
click at [627, 150] on input "True" at bounding box center [630, 146] width 10 height 9
radio input "true"
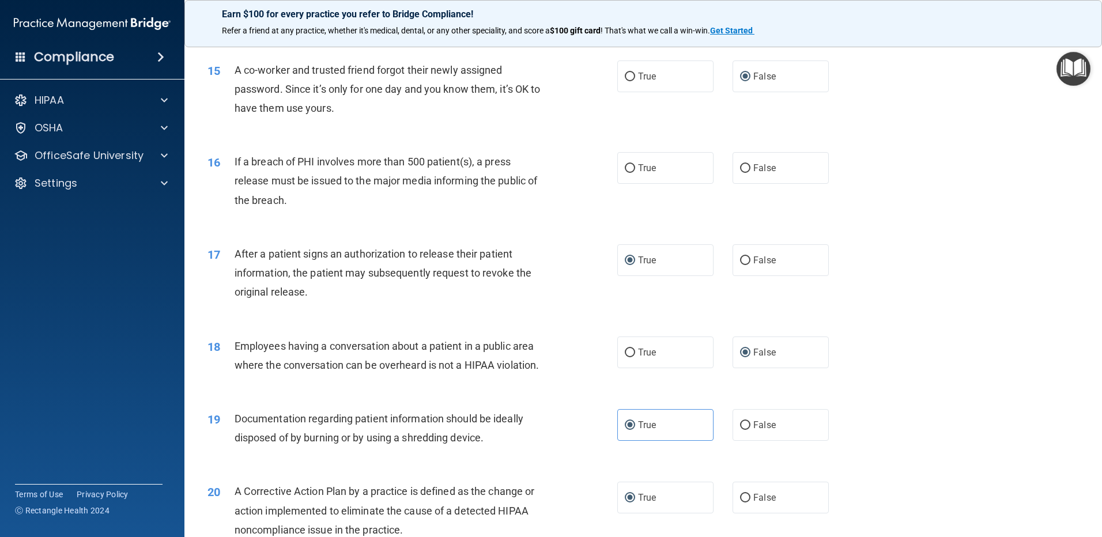
scroll to position [1172, 0]
click at [625, 174] on input "True" at bounding box center [630, 169] width 10 height 9
radio input "true"
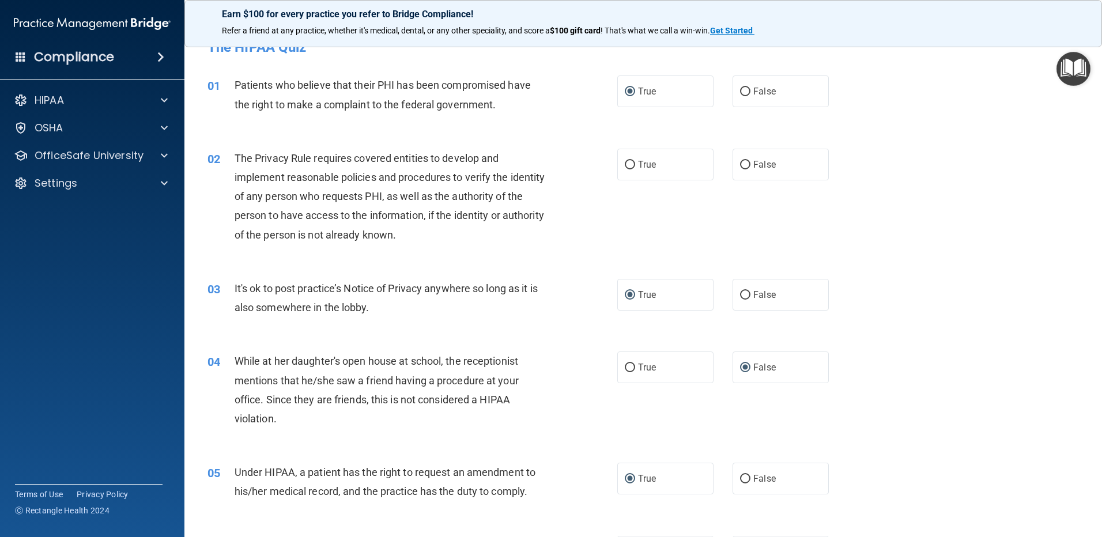
scroll to position [0, 0]
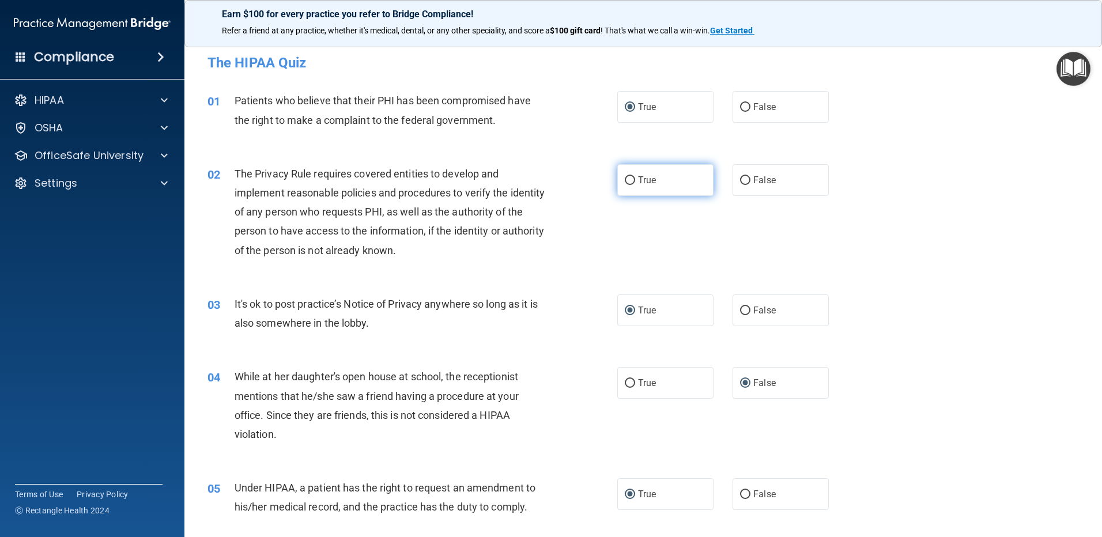
click at [627, 181] on input "True" at bounding box center [630, 180] width 10 height 9
radio input "true"
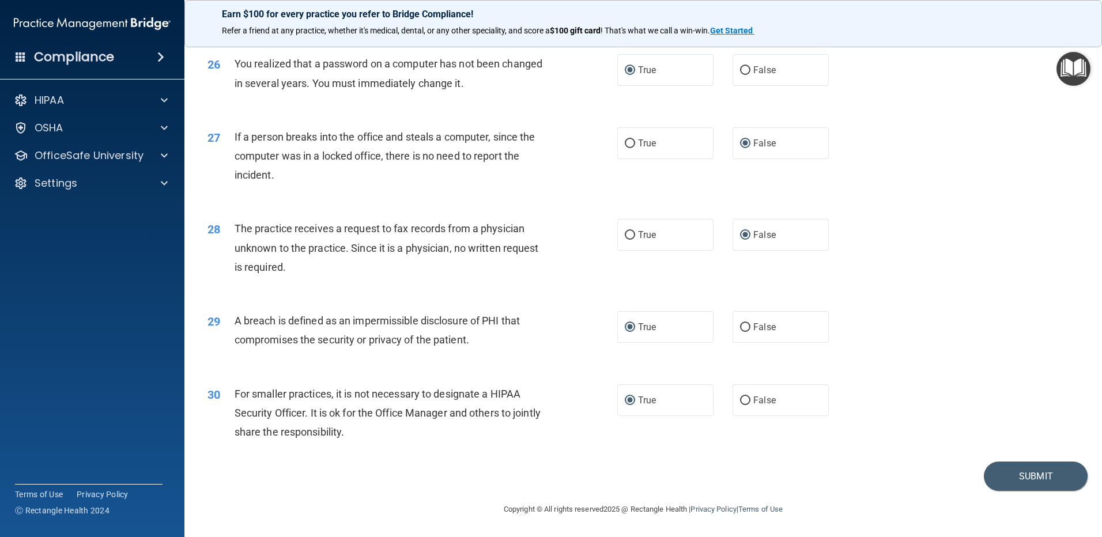
scroll to position [2210, 0]
click at [1008, 472] on button "Submit" at bounding box center [1036, 476] width 104 height 29
click at [1031, 474] on button "Submit" at bounding box center [1036, 476] width 104 height 29
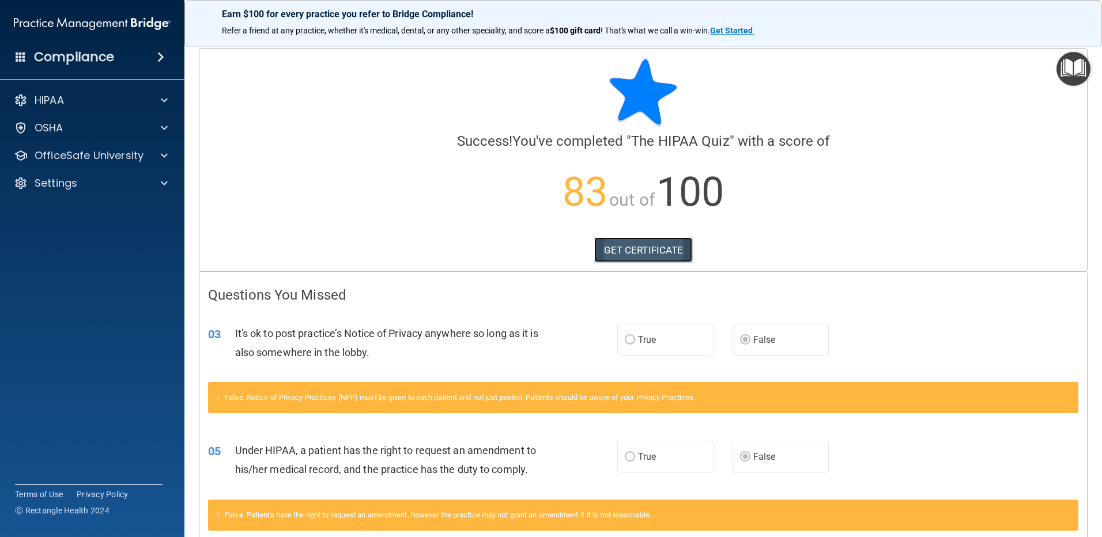
click at [625, 243] on link "GET CERTIFICATE" at bounding box center [643, 249] width 99 height 25
click at [77, 151] on p "OfficeSafe University" at bounding box center [89, 156] width 109 height 14
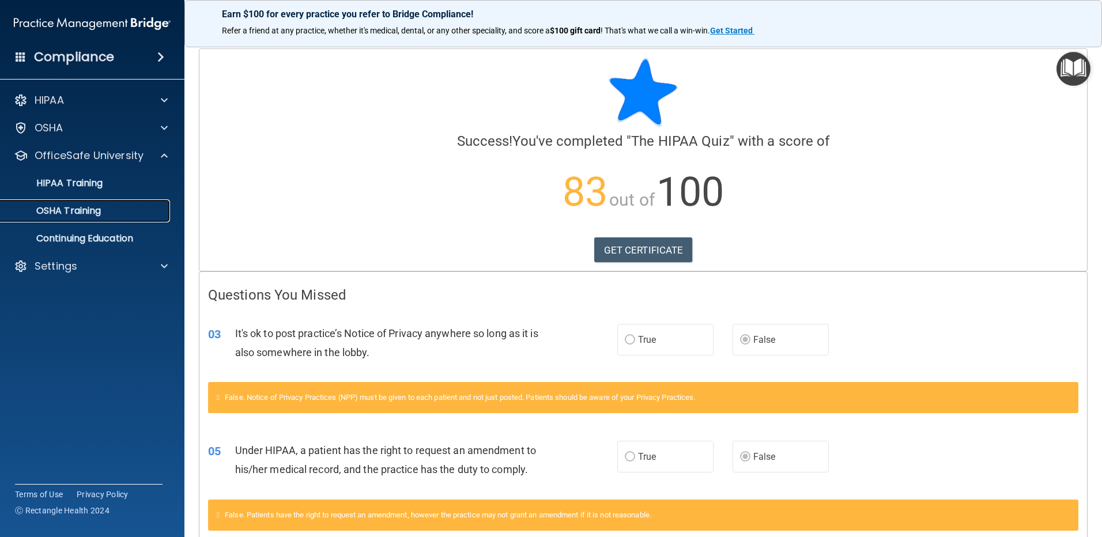
click at [81, 205] on p "OSHA Training" at bounding box center [53, 211] width 93 height 12
